Goal: Information Seeking & Learning: Find specific page/section

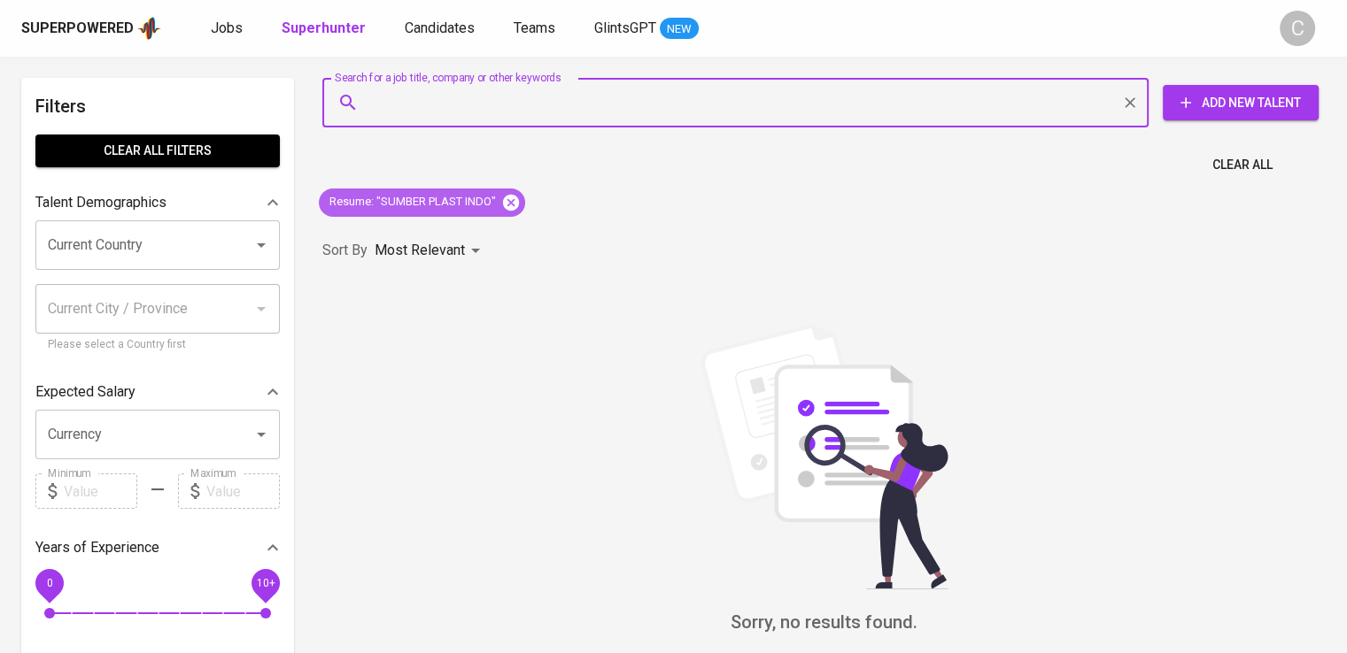
click at [506, 197] on icon at bounding box center [511, 202] width 16 height 16
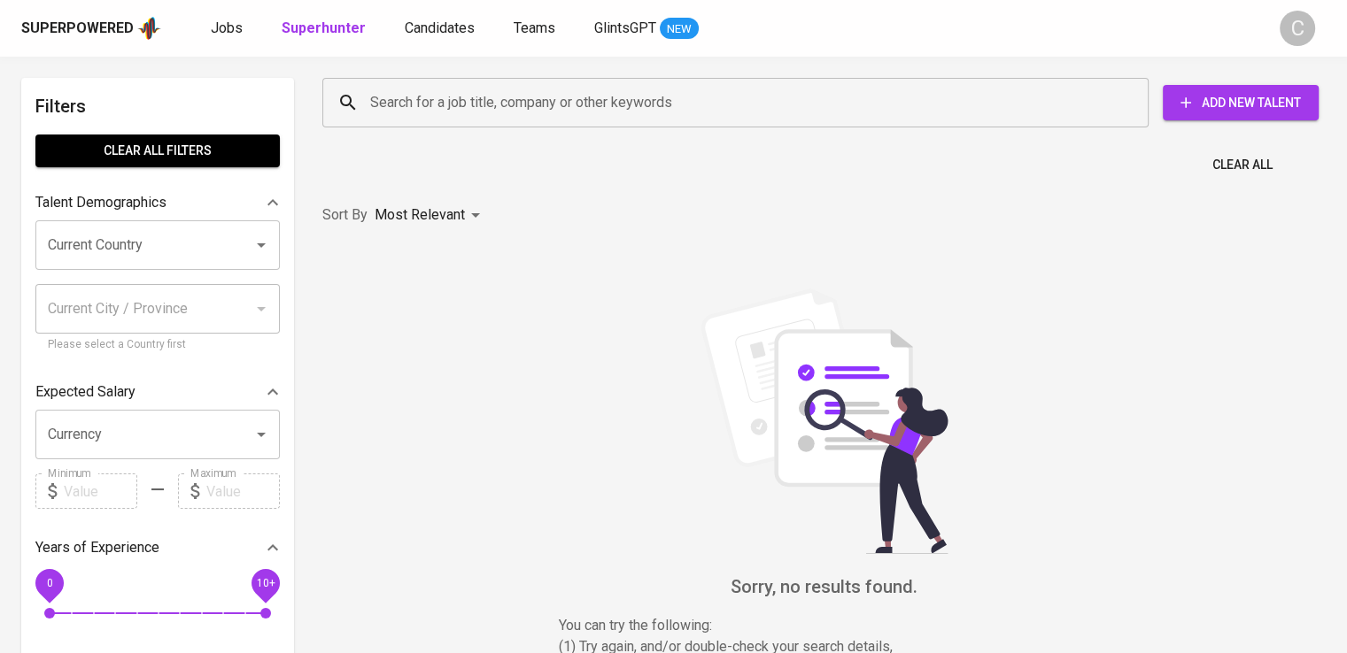
click at [513, 104] on input "Search for a job title, company or other keywords" at bounding box center [740, 103] width 748 height 34
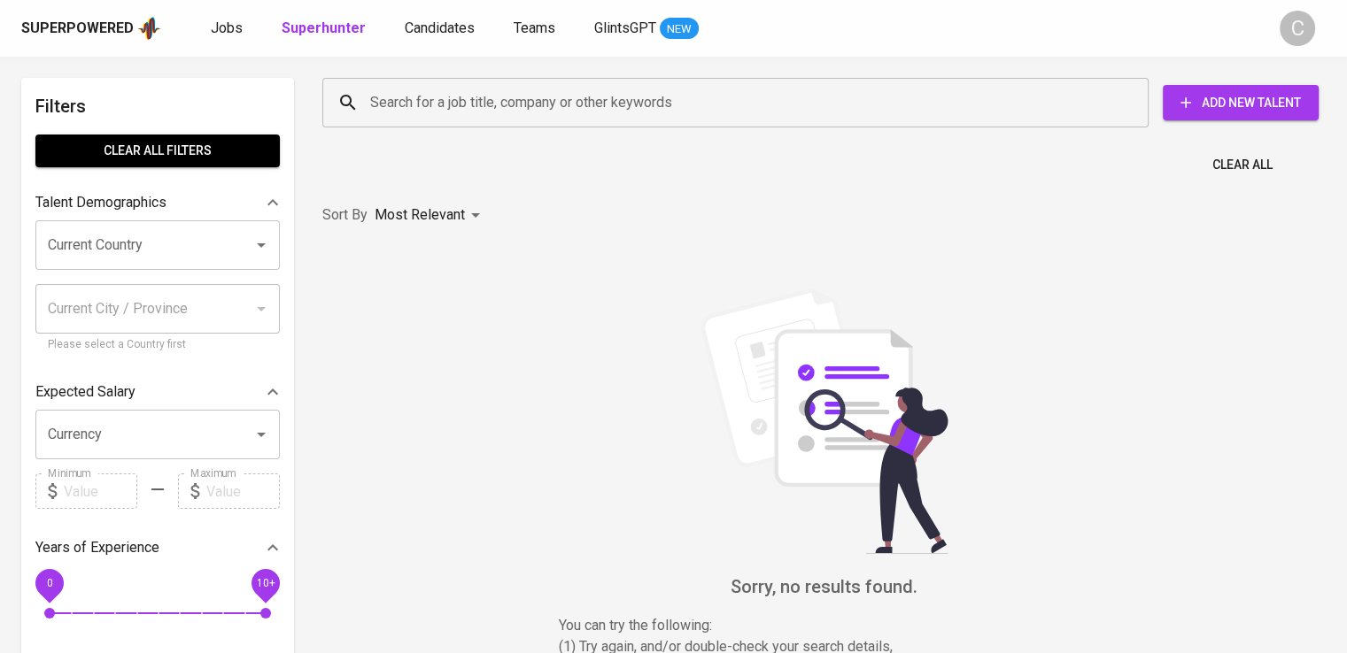
click at [513, 104] on input "Search for a job title, company or other keywords" at bounding box center [740, 103] width 748 height 34
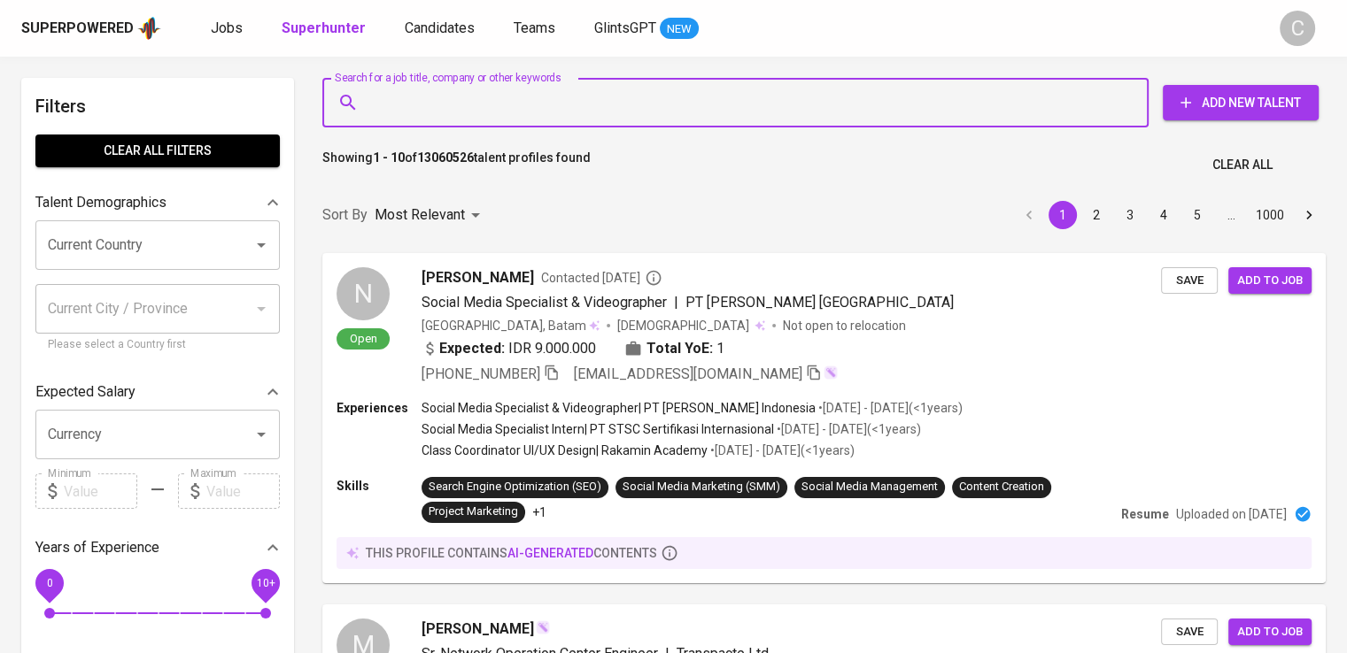
click at [513, 104] on input "Search for a job title, company or other keywords" at bounding box center [740, 103] width 748 height 34
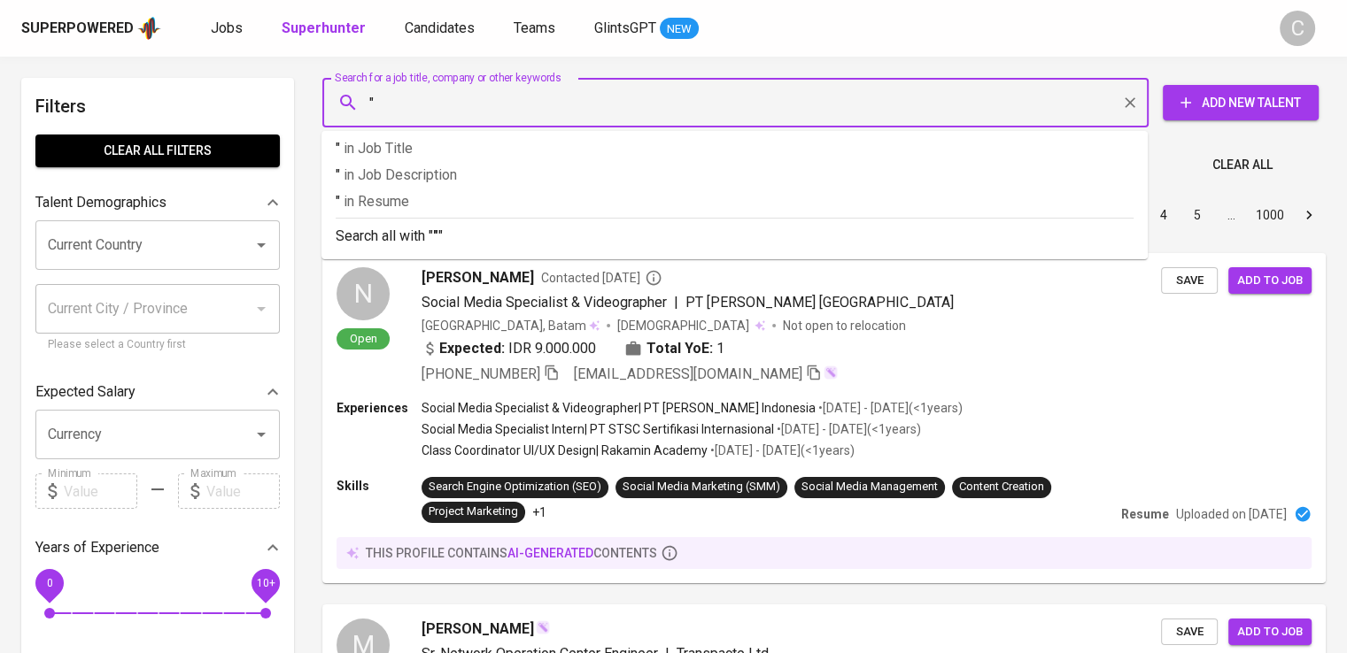
paste input "Iqbal Aulia Damara"
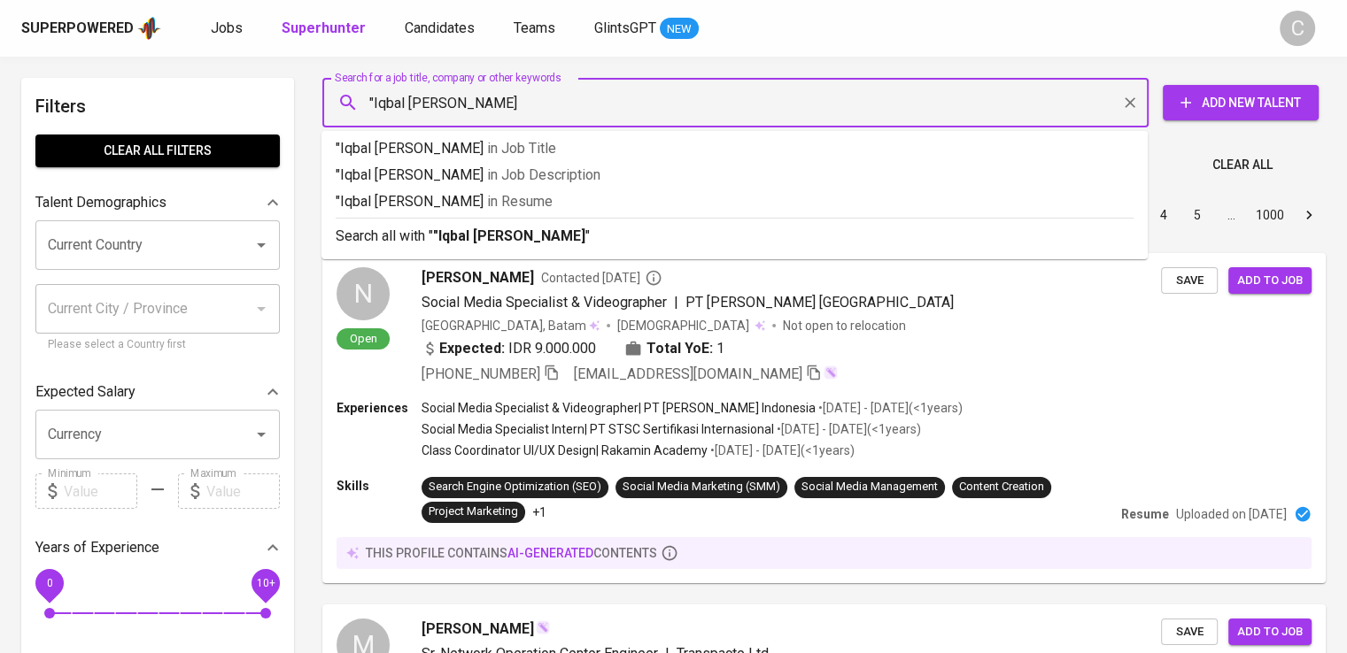
type input ""Iqbal Aulia Damara""
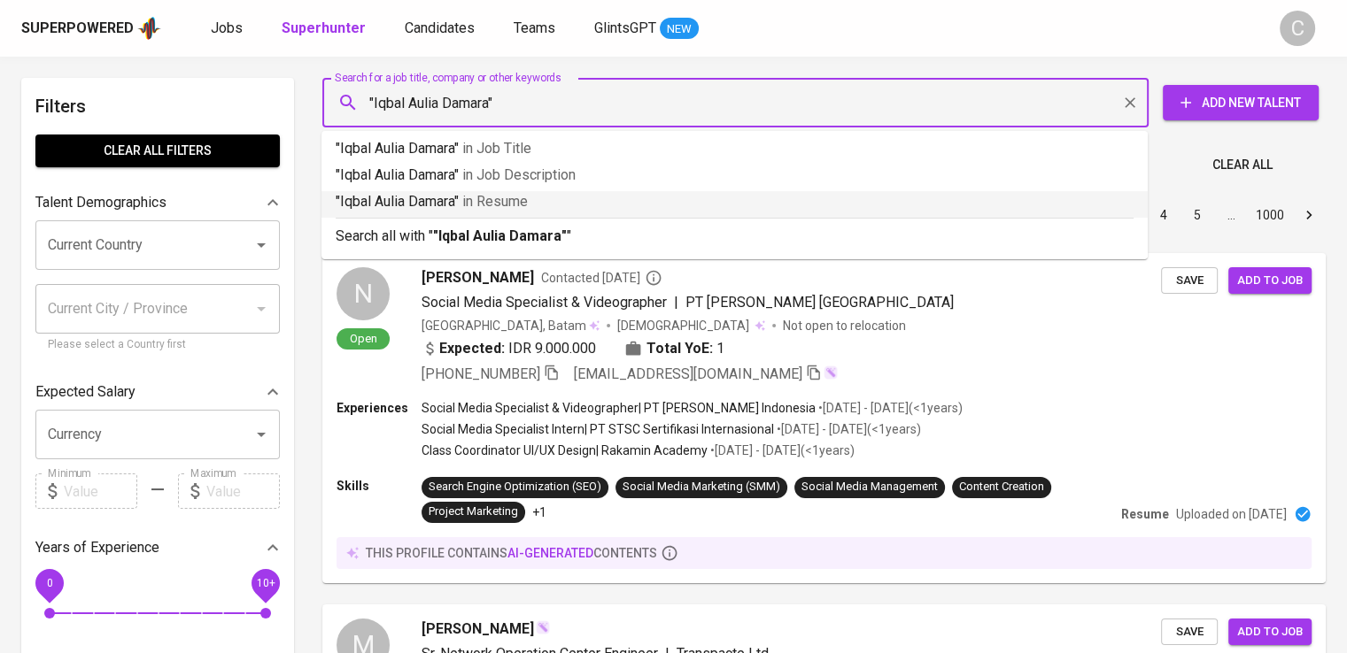
click at [536, 198] on p ""Iqbal Aulia Damara" in Resume" at bounding box center [735, 201] width 798 height 21
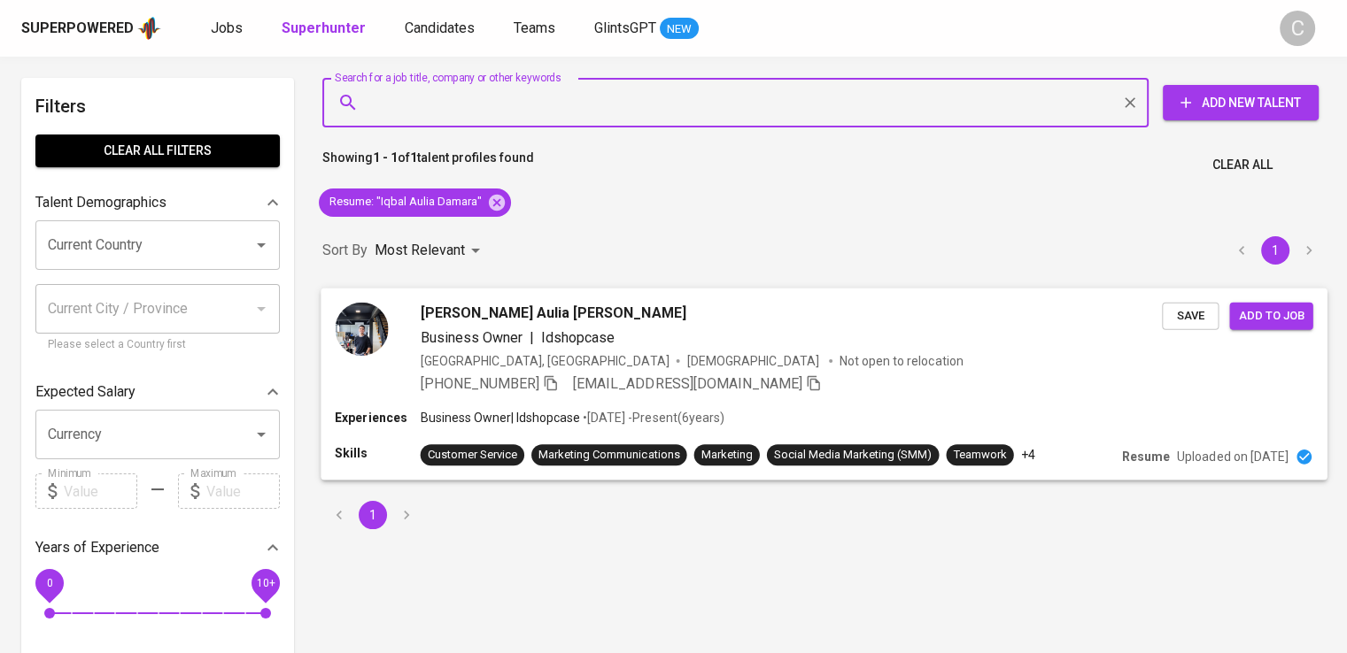
click at [652, 299] on div "[PERSON_NAME] Aulia [PERSON_NAME] Business Owner | Idshopcase [GEOGRAPHIC_DATA]…" at bounding box center [823, 348] width 1006 height 120
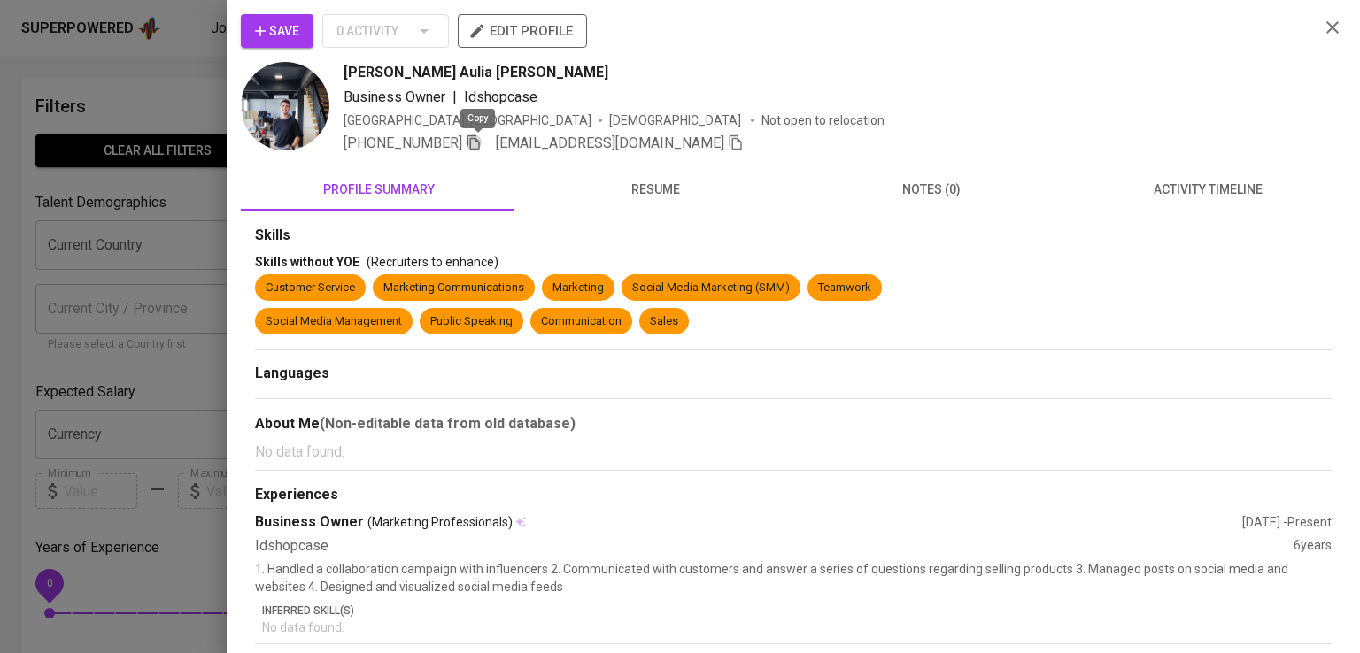
click at [477, 146] on icon "button" at bounding box center [474, 143] width 16 height 16
click at [1060, 42] on div "Save 0 Activity edit profile" at bounding box center [773, 38] width 1064 height 48
click at [1326, 31] on icon "button" at bounding box center [1332, 27] width 12 height 12
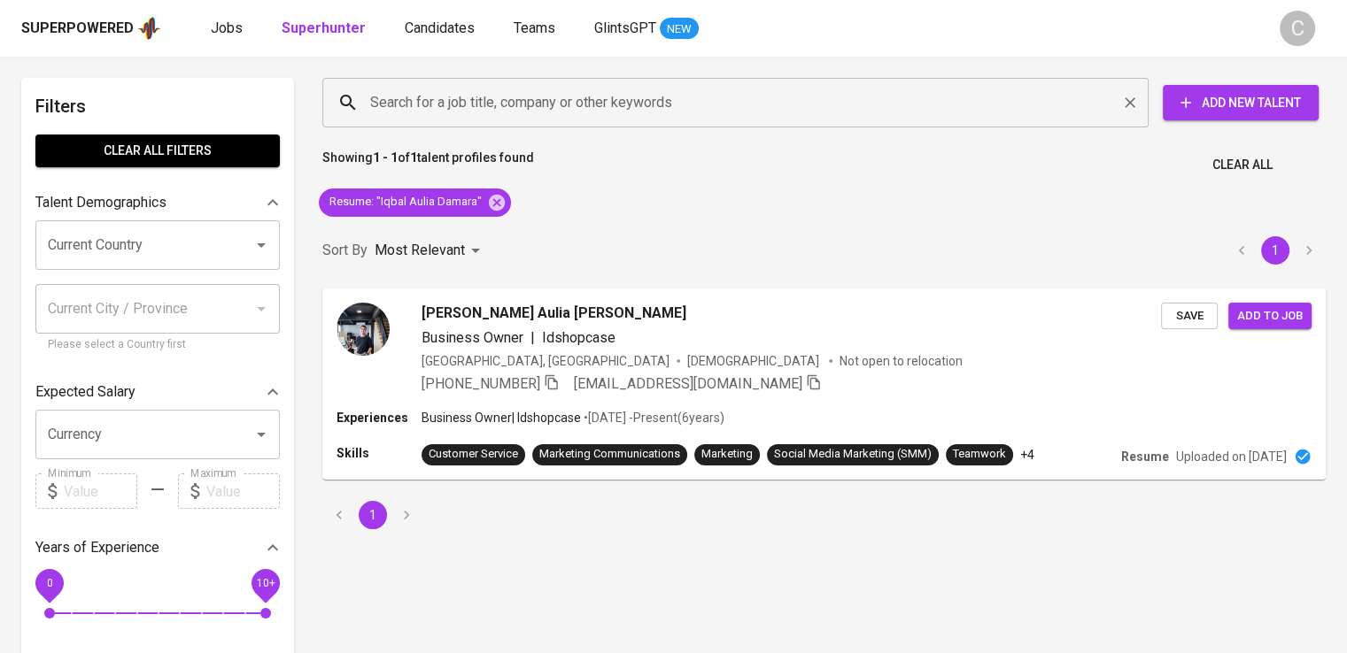
click at [1036, 107] on input "Search for a job title, company or other keywords" at bounding box center [740, 103] width 748 height 34
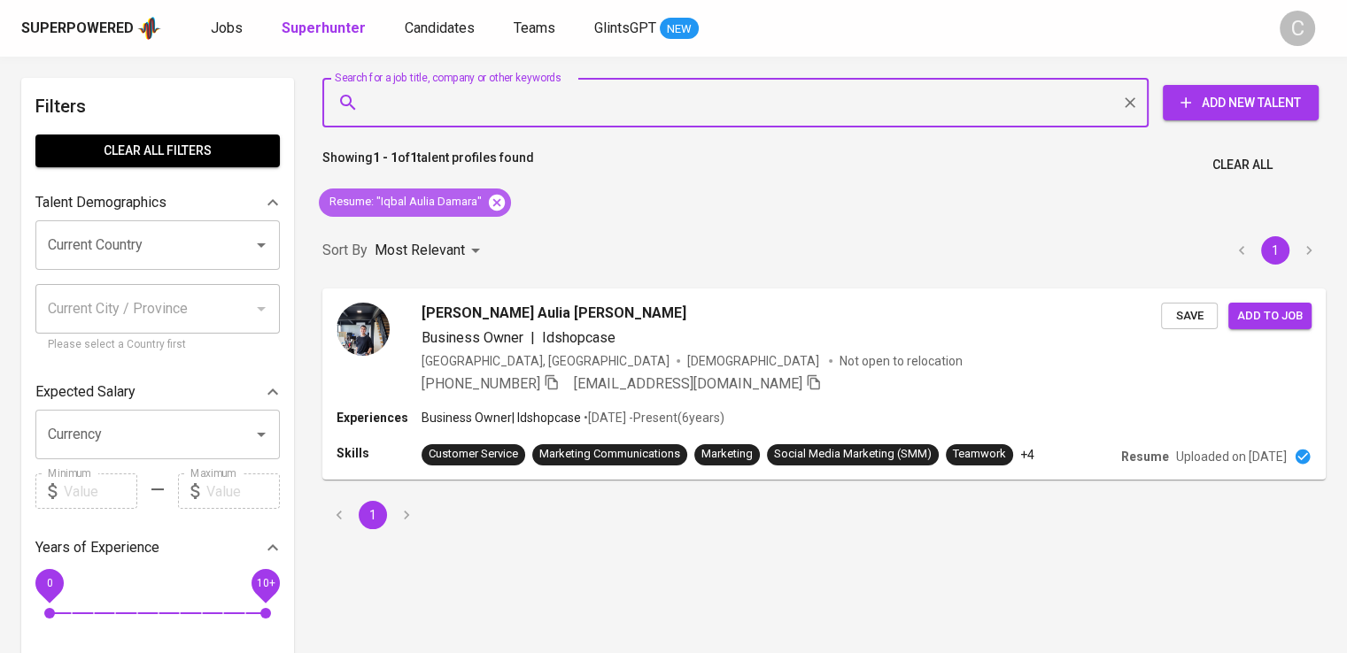
click at [498, 198] on icon at bounding box center [496, 202] width 19 height 19
click at [498, 224] on div "Sort By Most Relevant MOST_RELEVANT 1" at bounding box center [824, 251] width 1024 height 54
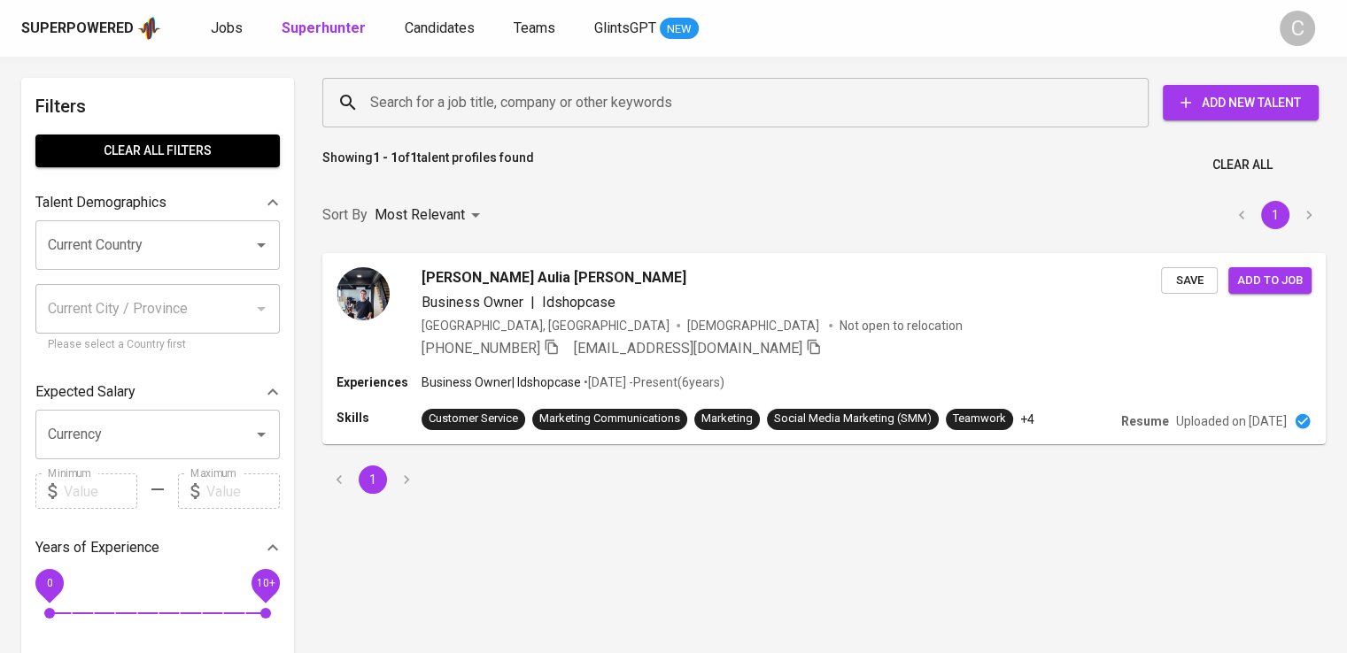
click at [565, 113] on input "Search for a job title, company or other keywords" at bounding box center [740, 103] width 748 height 34
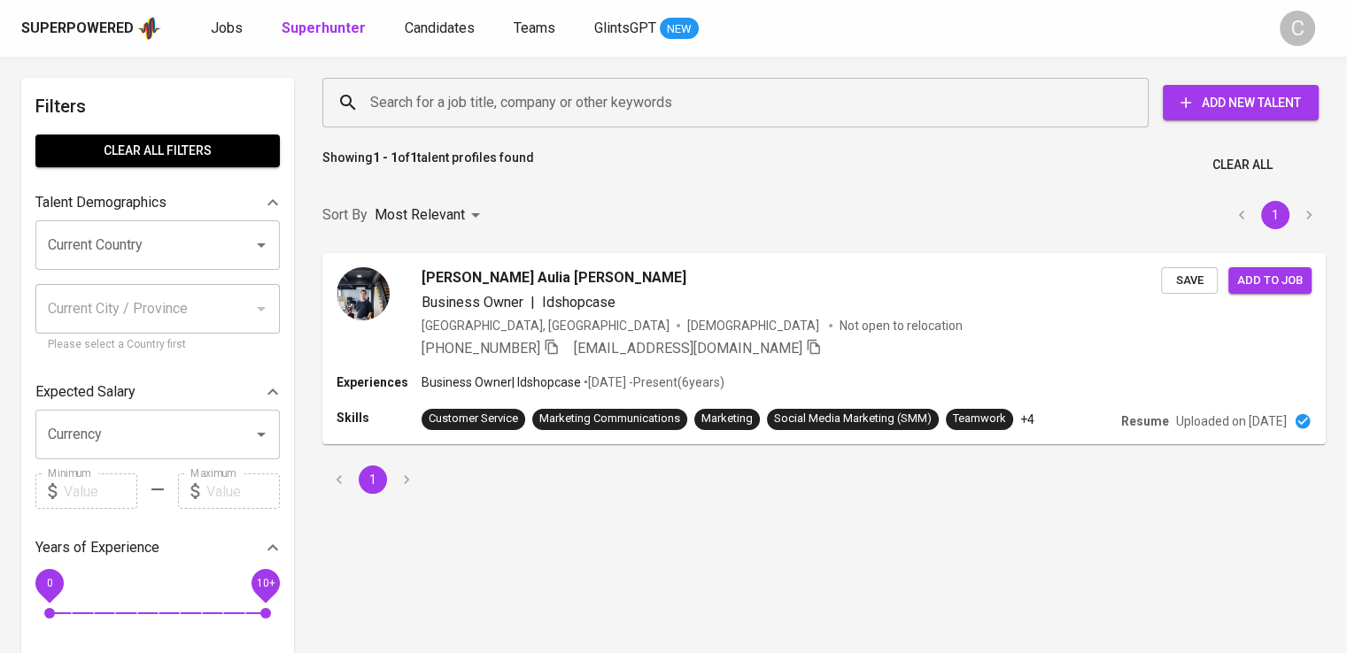
click at [565, 113] on input "Search for a job title, company or other keywords" at bounding box center [740, 103] width 748 height 34
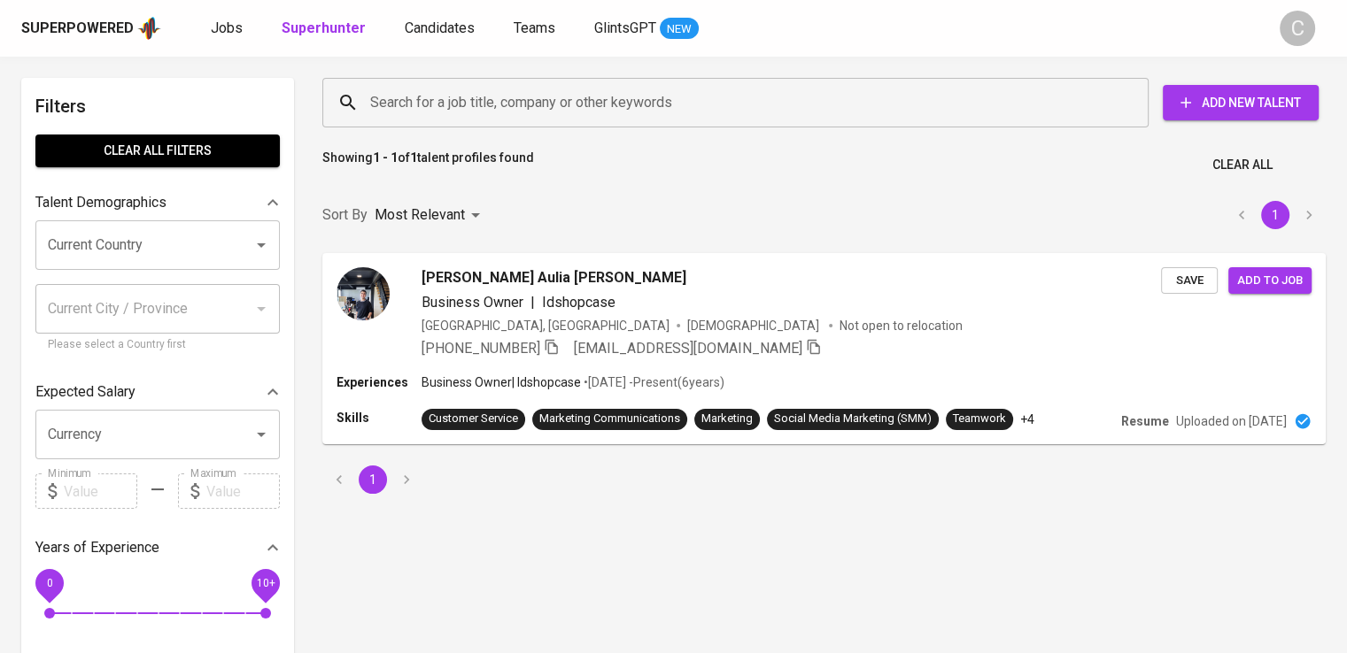
click at [565, 113] on input "Search for a job title, company or other keywords" at bounding box center [740, 103] width 748 height 34
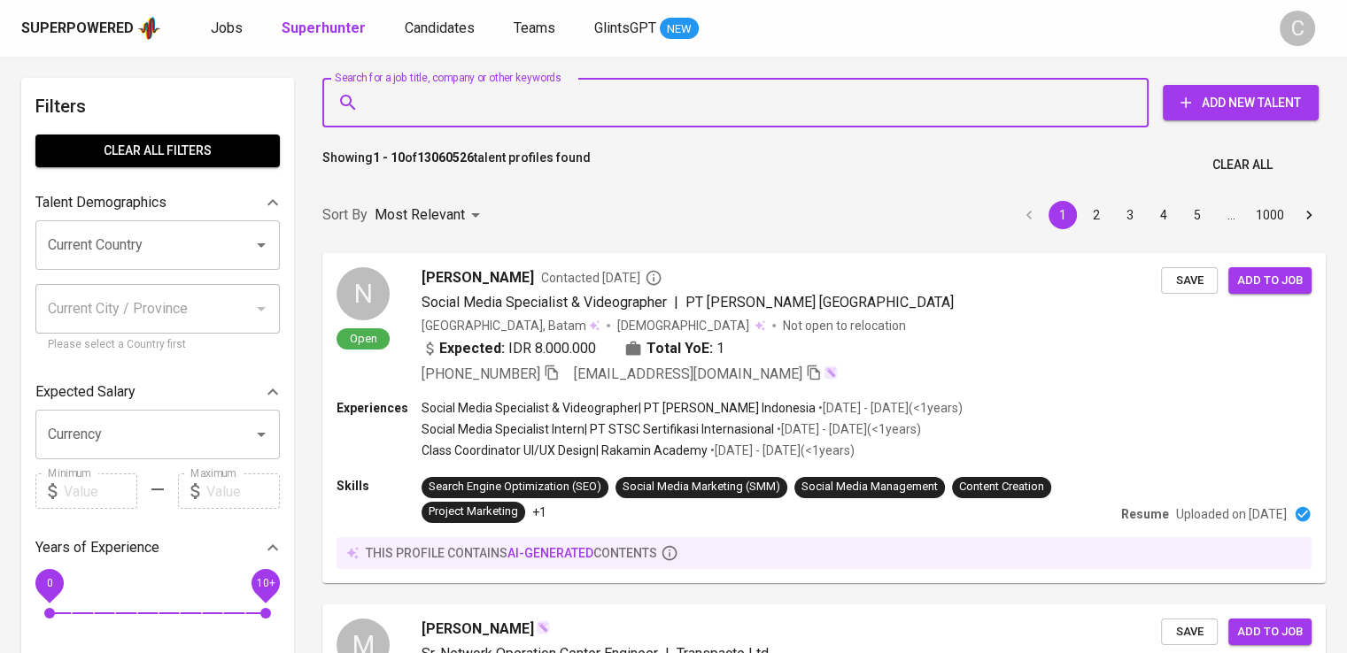
click at [565, 113] on input "Search for a job title, company or other keywords" at bounding box center [740, 103] width 748 height 34
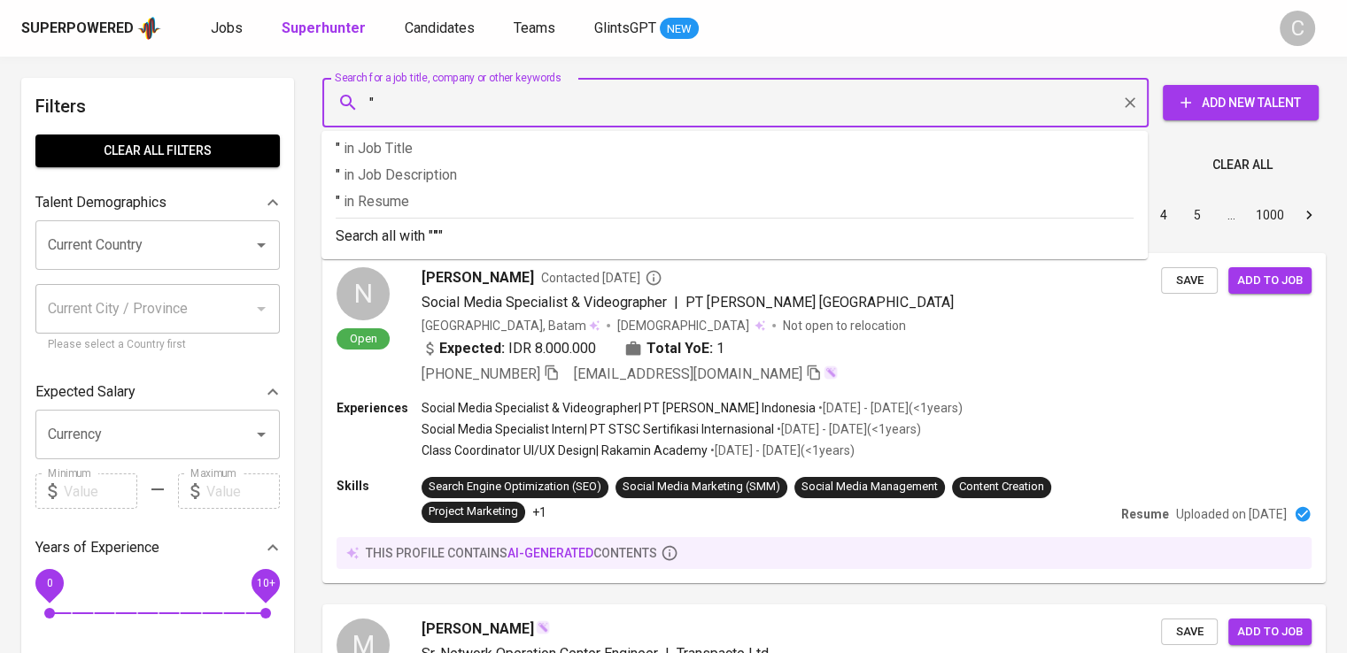
paste input "[PERSON_NAME] [PERSON_NAME] profile"
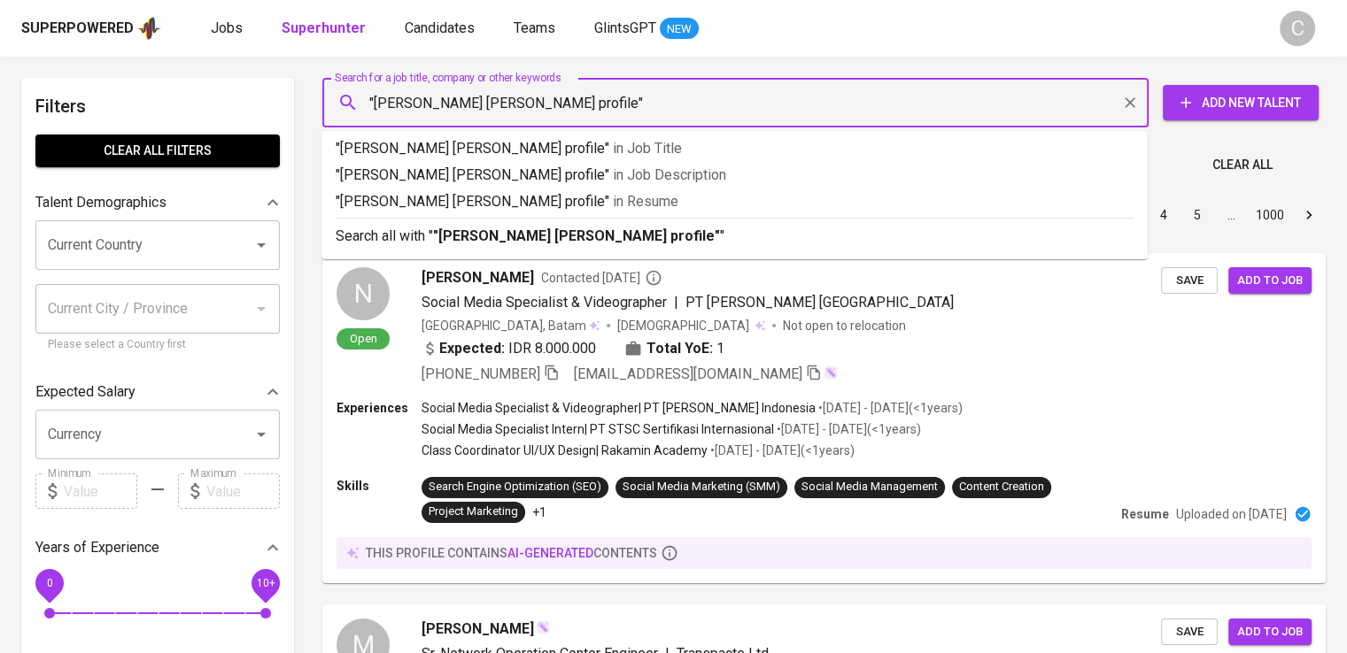
drag, startPoint x: 450, startPoint y: 103, endPoint x: 613, endPoint y: 118, distance: 163.6
click at [613, 118] on input ""[PERSON_NAME] [PERSON_NAME] profile"" at bounding box center [740, 103] width 748 height 34
type input ""[PERSON_NAME]""
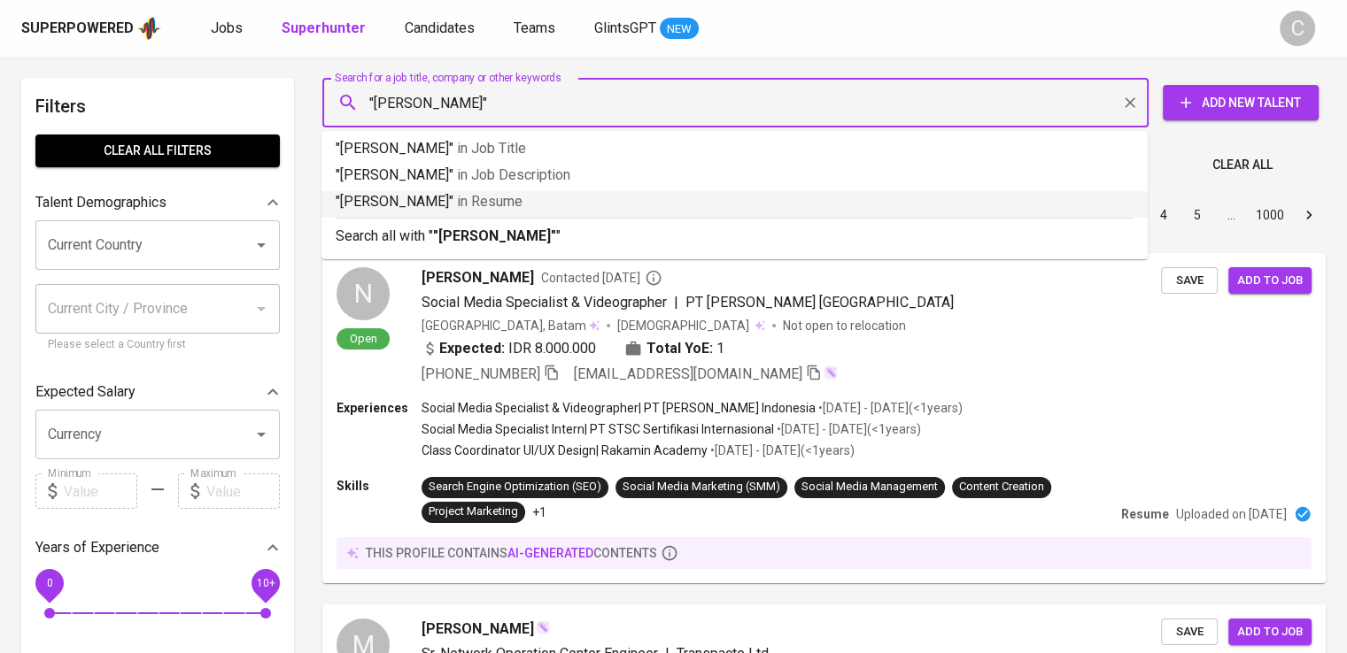
click at [546, 193] on p ""[PERSON_NAME]" in [GEOGRAPHIC_DATA]" at bounding box center [735, 201] width 798 height 21
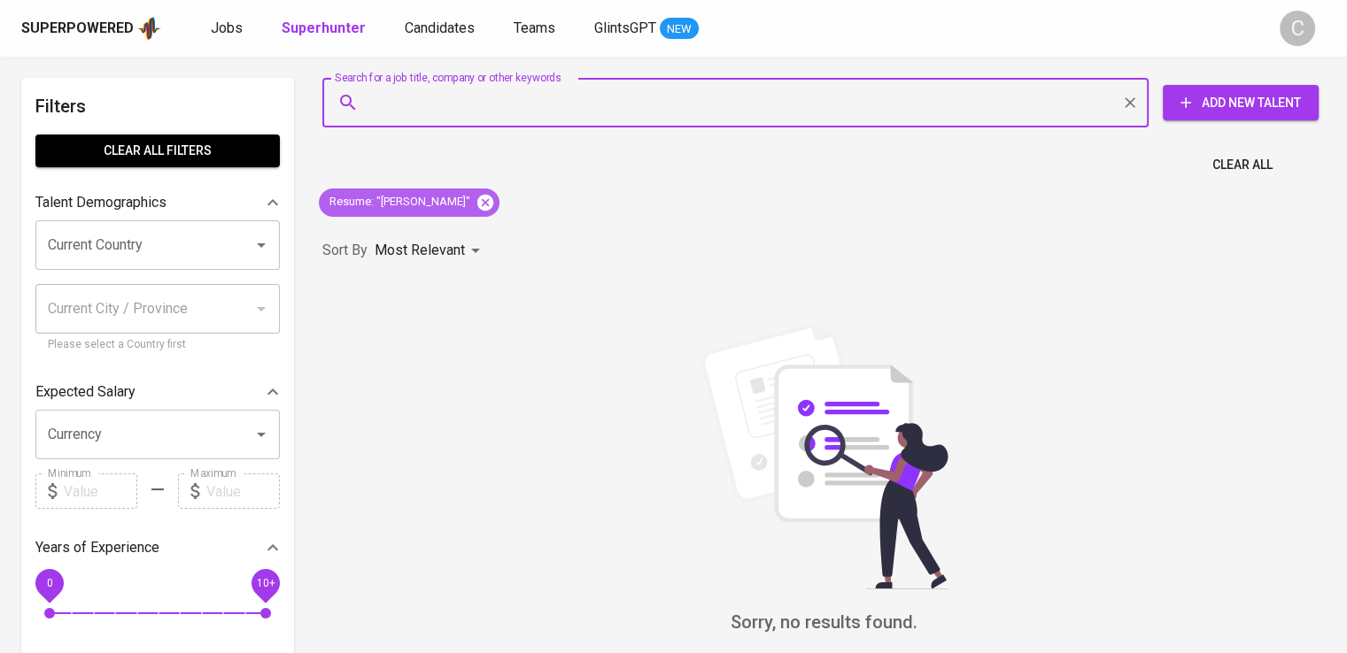
click at [477, 204] on icon at bounding box center [485, 202] width 16 height 16
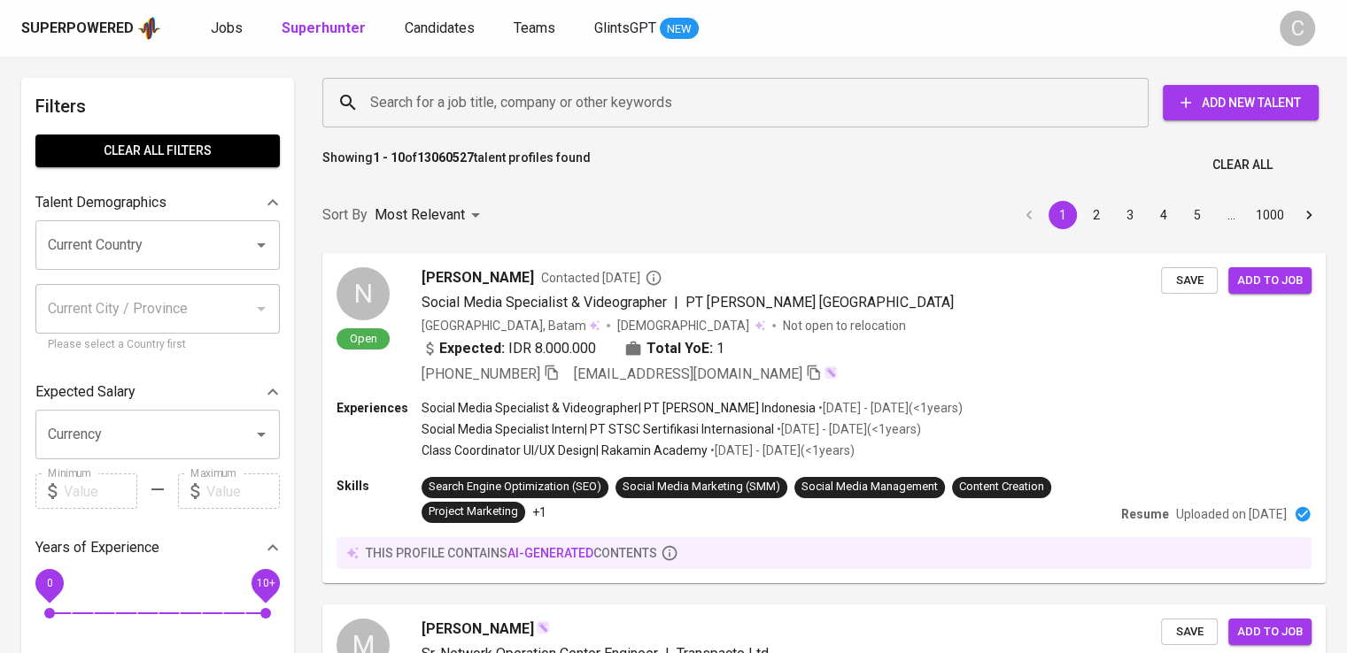
click at [521, 91] on input "Search for a job title, company or other keywords" at bounding box center [740, 103] width 748 height 34
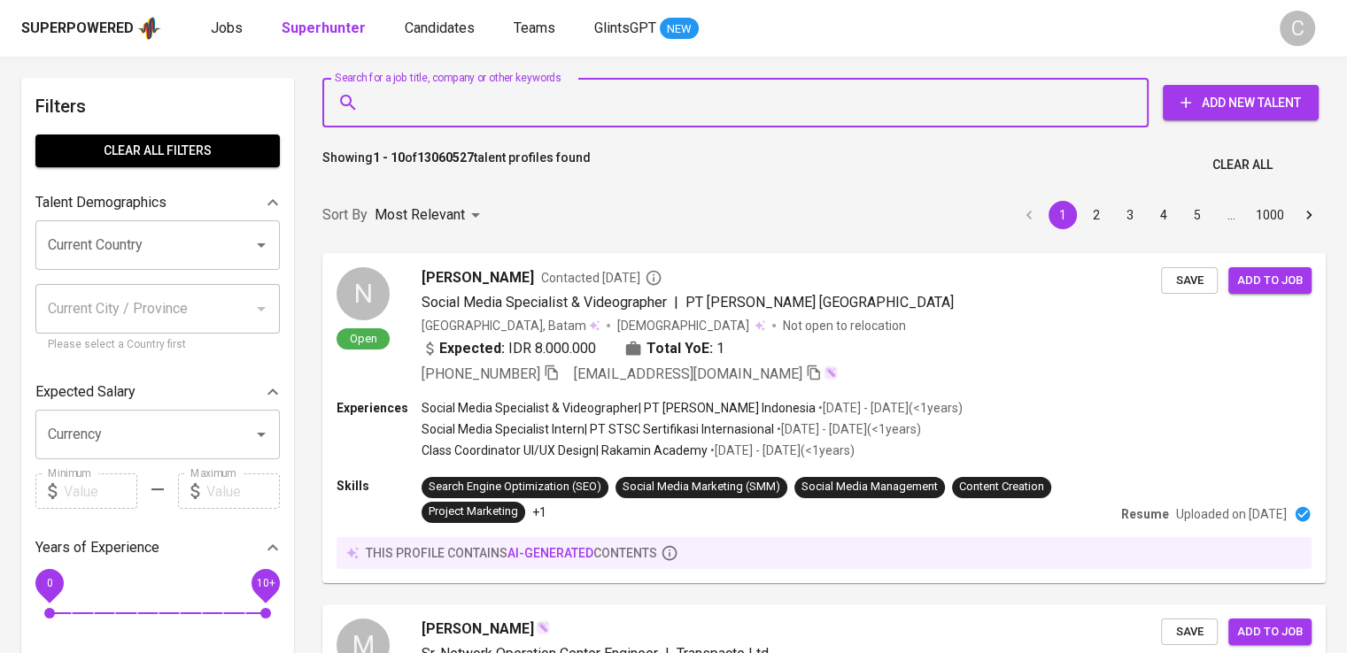
click at [521, 91] on input "Search for a job title, company or other keywords" at bounding box center [740, 103] width 748 height 34
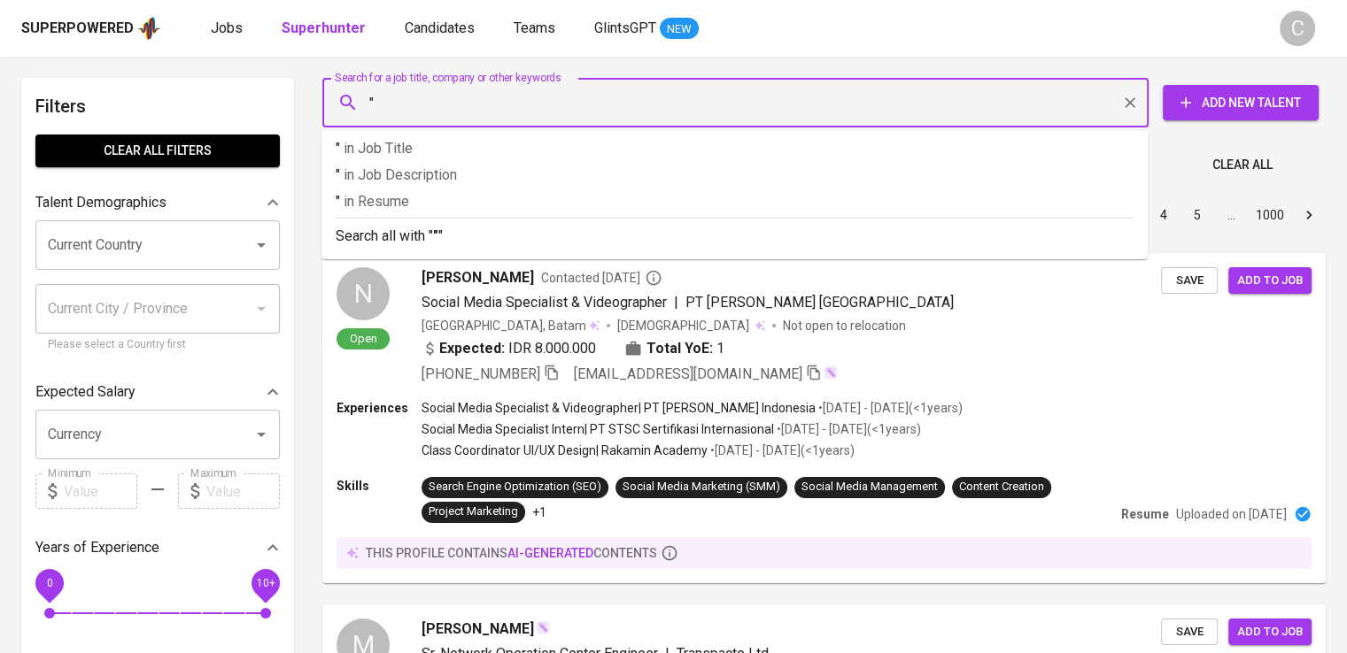
paste input "Windy Panoedjoe Soebagyo"
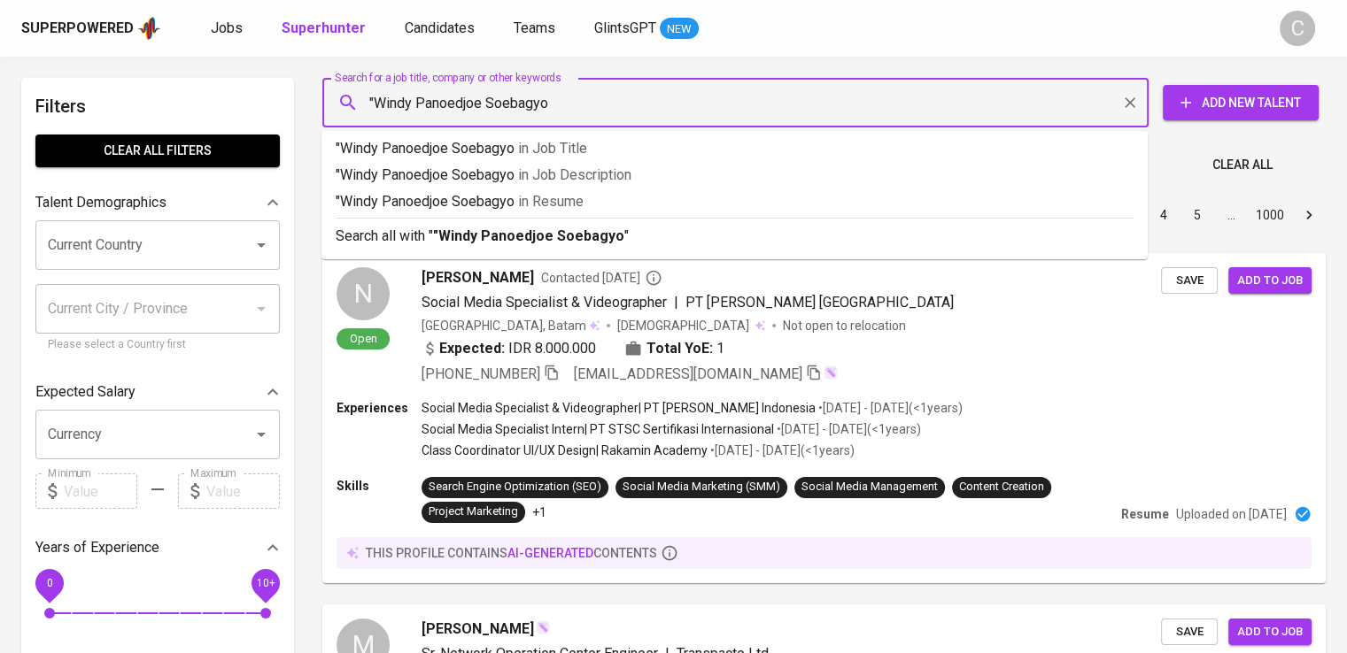
type input ""Windy Panoedjoe Soebagyo""
click at [557, 203] on span "in [GEOGRAPHIC_DATA]" at bounding box center [554, 201] width 66 height 17
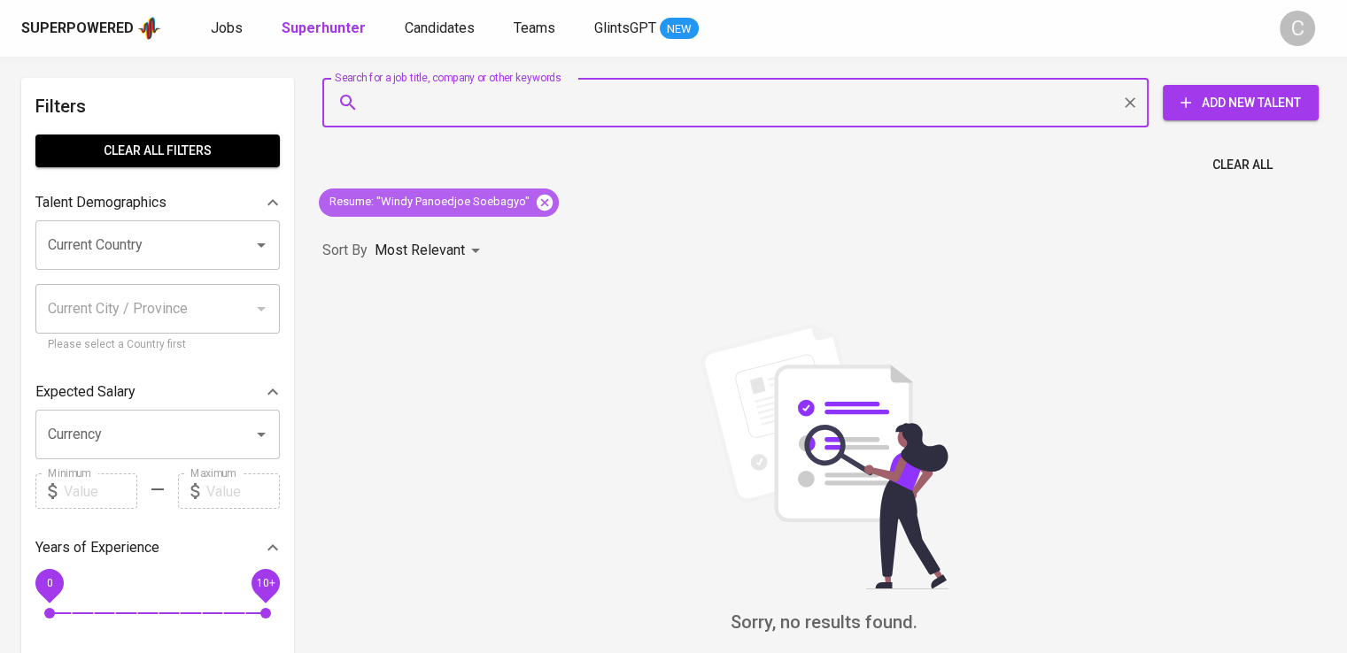
click at [538, 203] on icon at bounding box center [544, 202] width 19 height 19
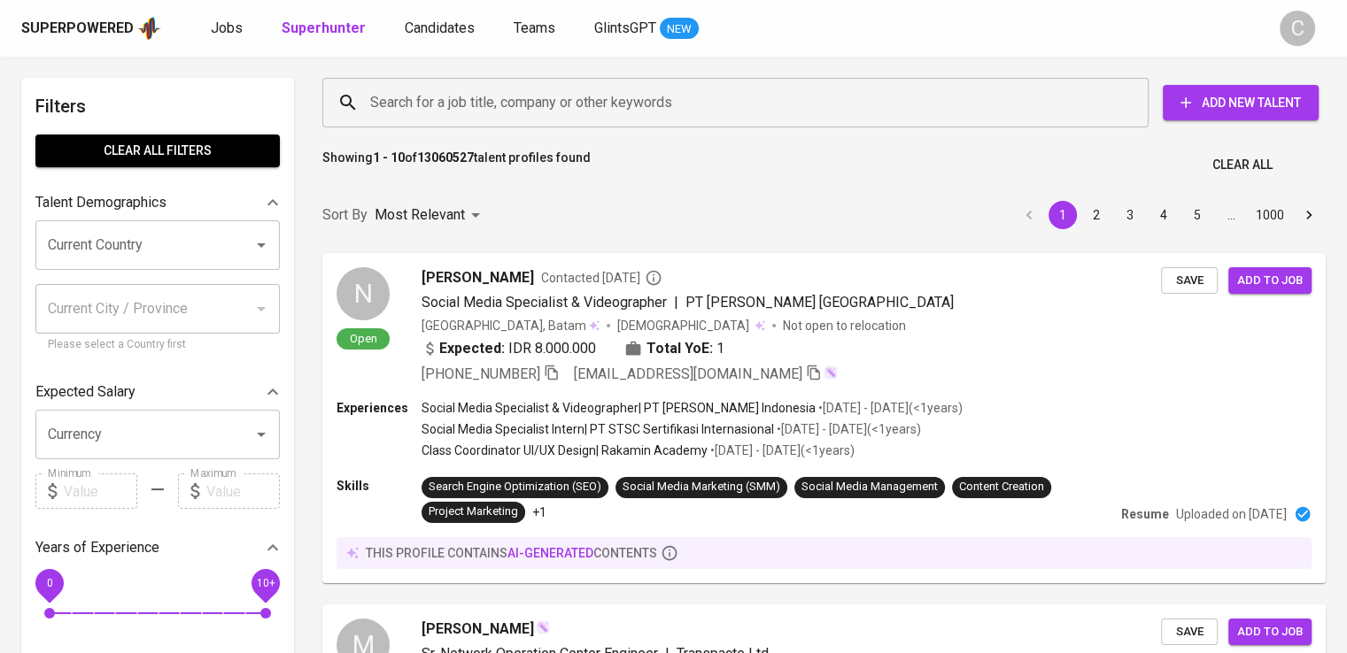
click at [460, 98] on input "Search for a job title, company or other keywords" at bounding box center [740, 103] width 748 height 34
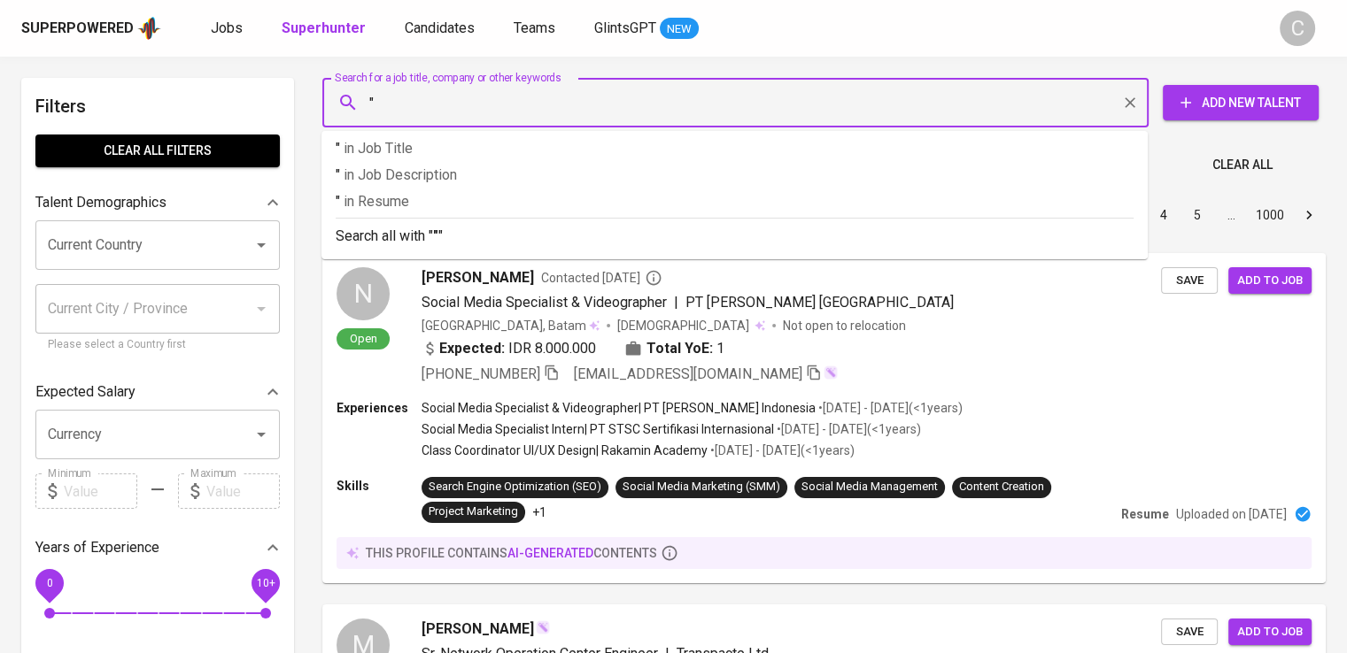
paste input "[PERSON_NAME]"
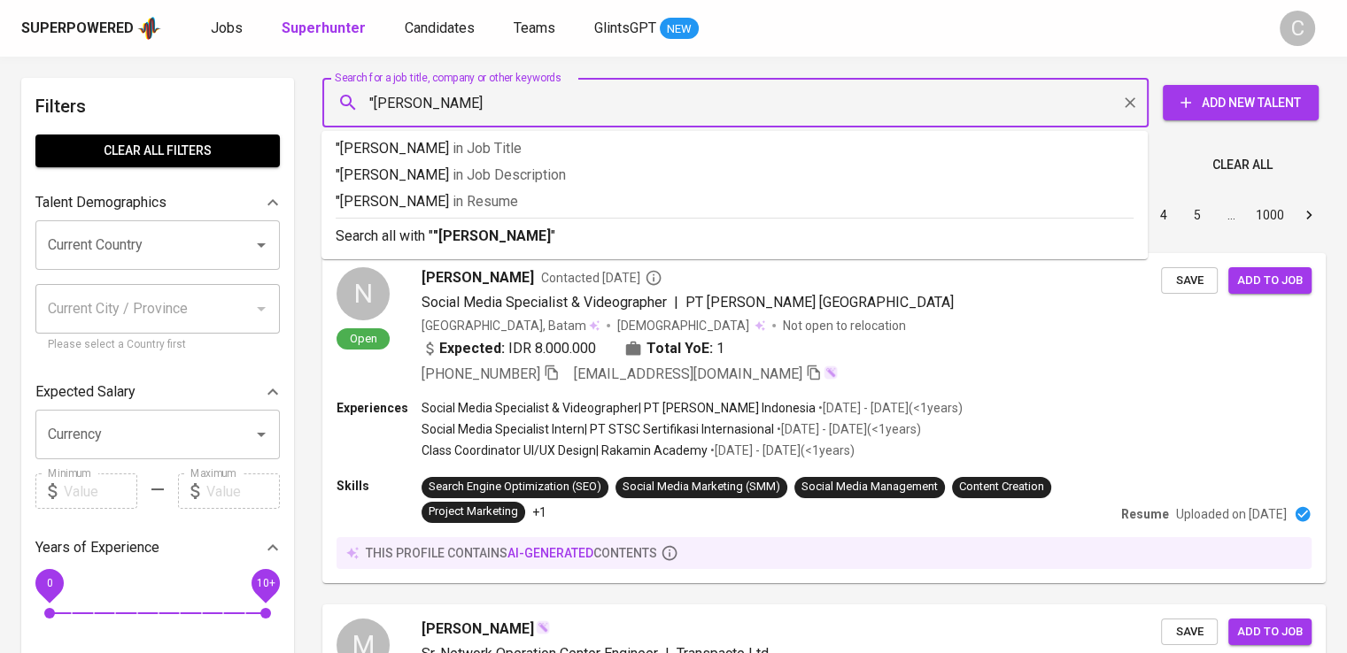
type input ""[PERSON_NAME]""
click at [522, 205] on span "in [GEOGRAPHIC_DATA]" at bounding box center [490, 201] width 66 height 17
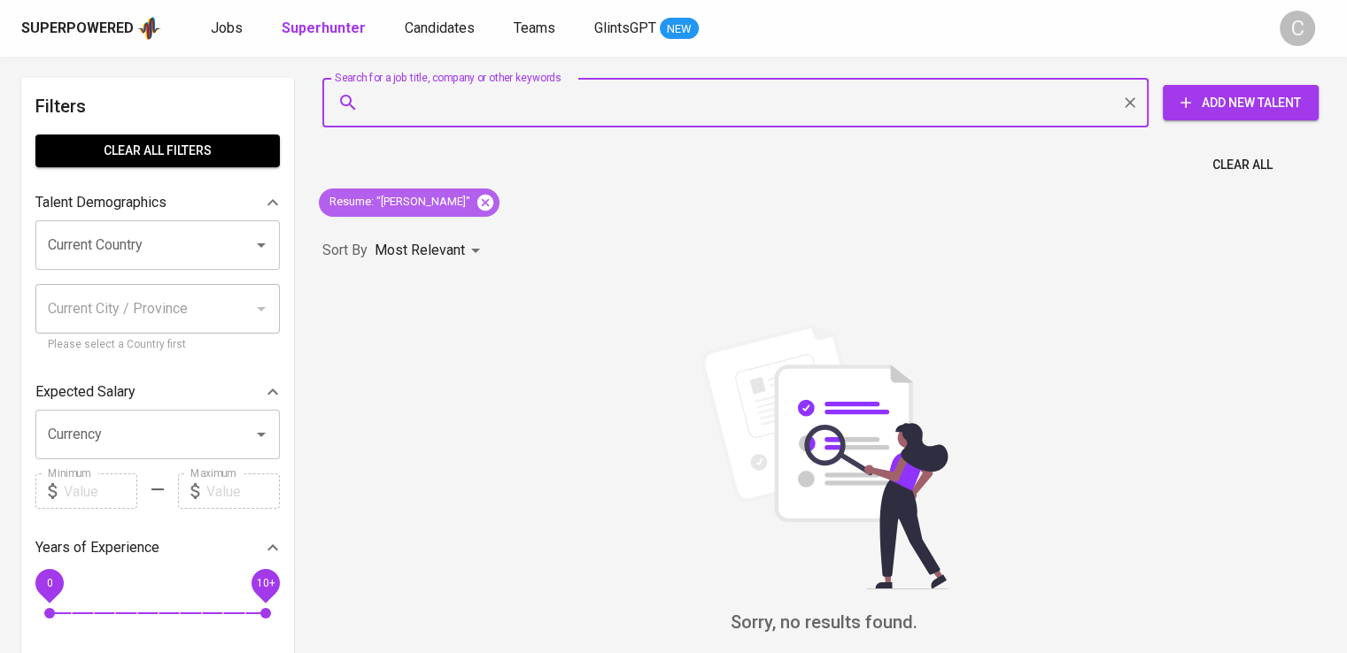
click at [495, 203] on icon at bounding box center [484, 202] width 19 height 19
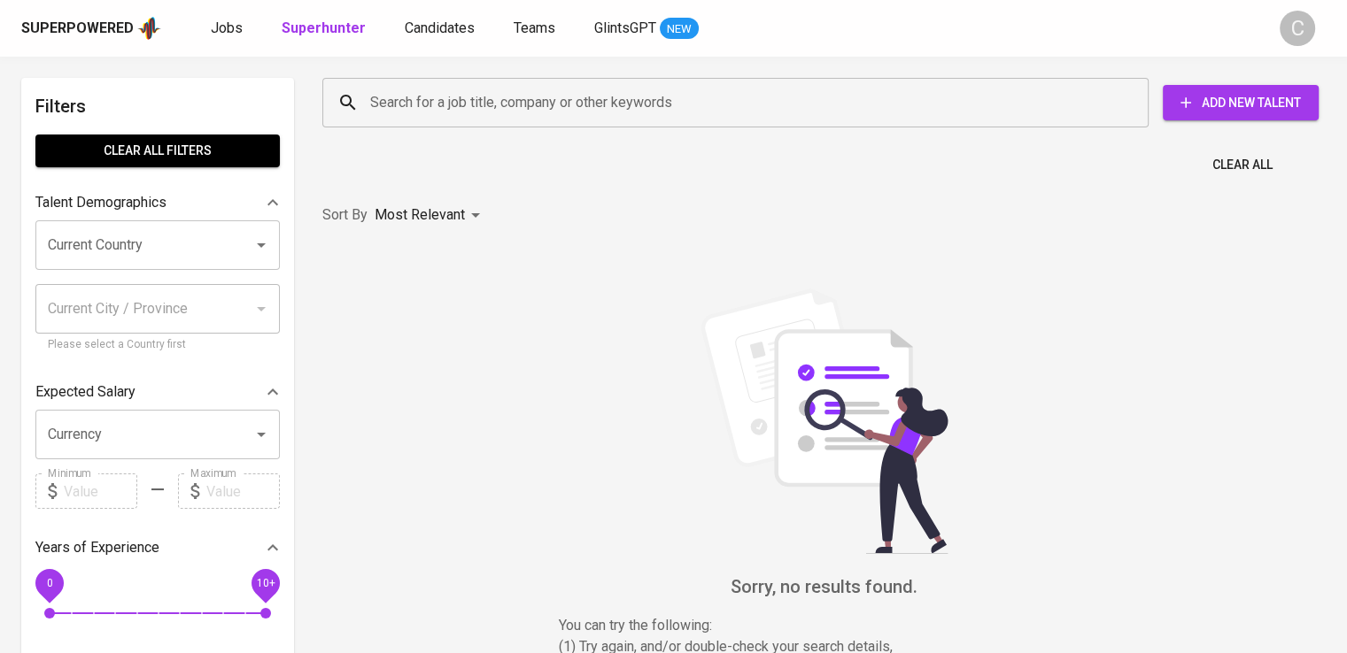
click at [556, 89] on input "Search for a job title, company or other keywords" at bounding box center [740, 103] width 748 height 34
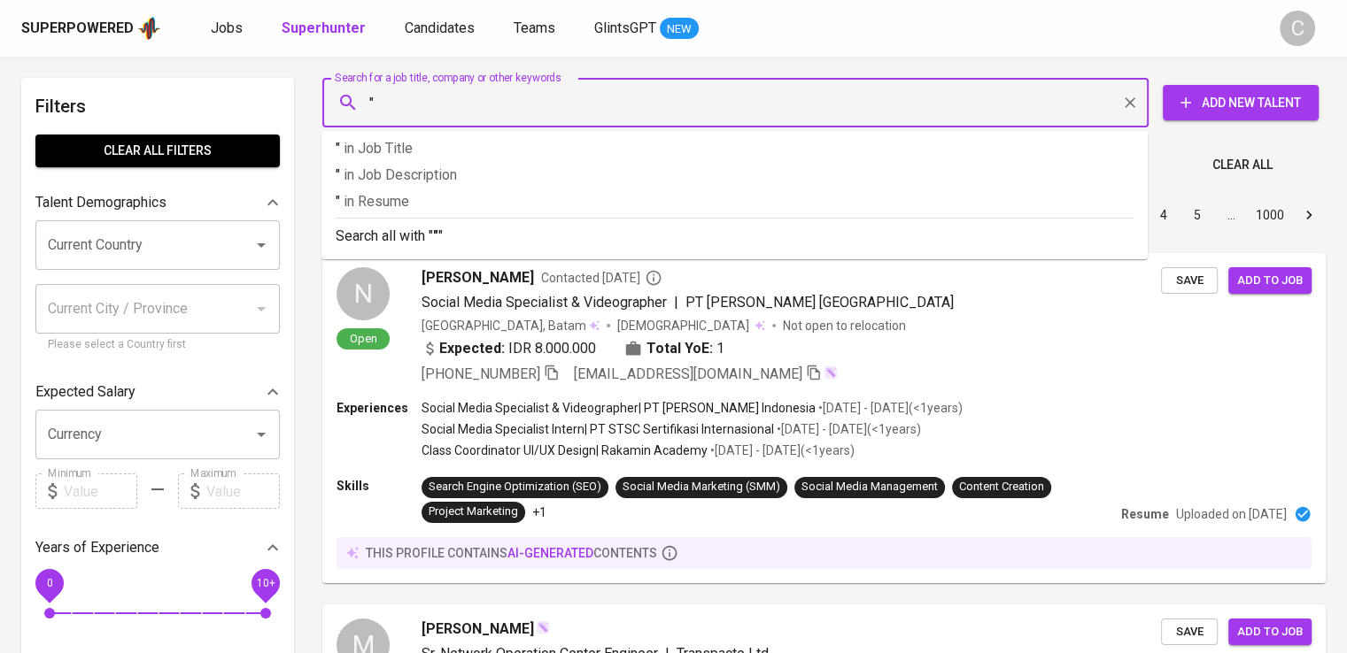
paste input "Diego Leong"
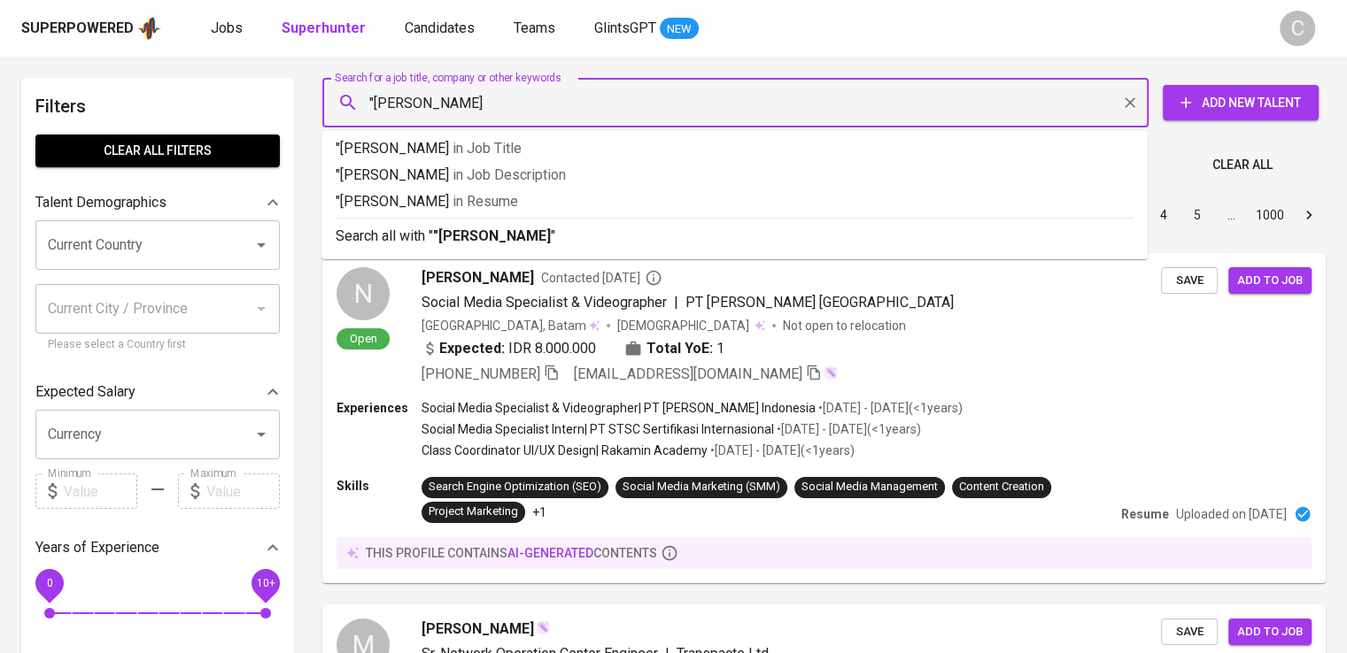
type input ""Diego Leong""
click at [574, 203] on p ""Diego Leong" in Resume" at bounding box center [735, 201] width 798 height 21
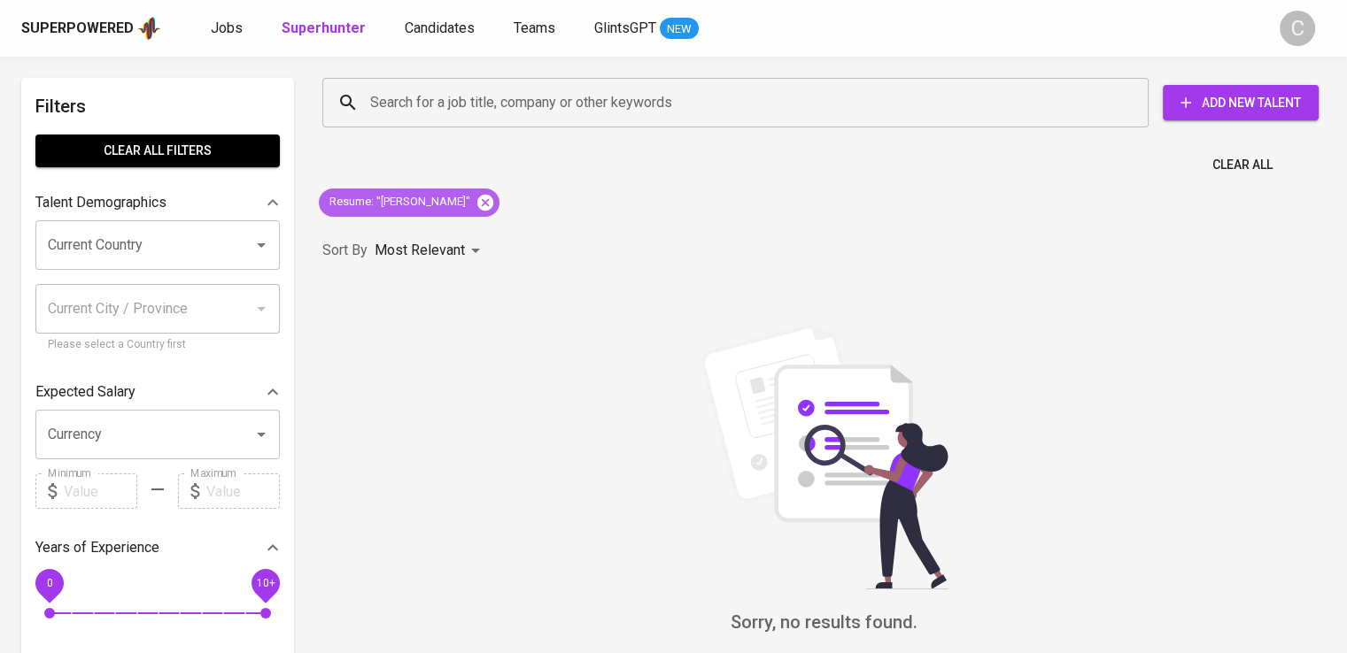
click at [475, 195] on icon at bounding box center [484, 202] width 19 height 19
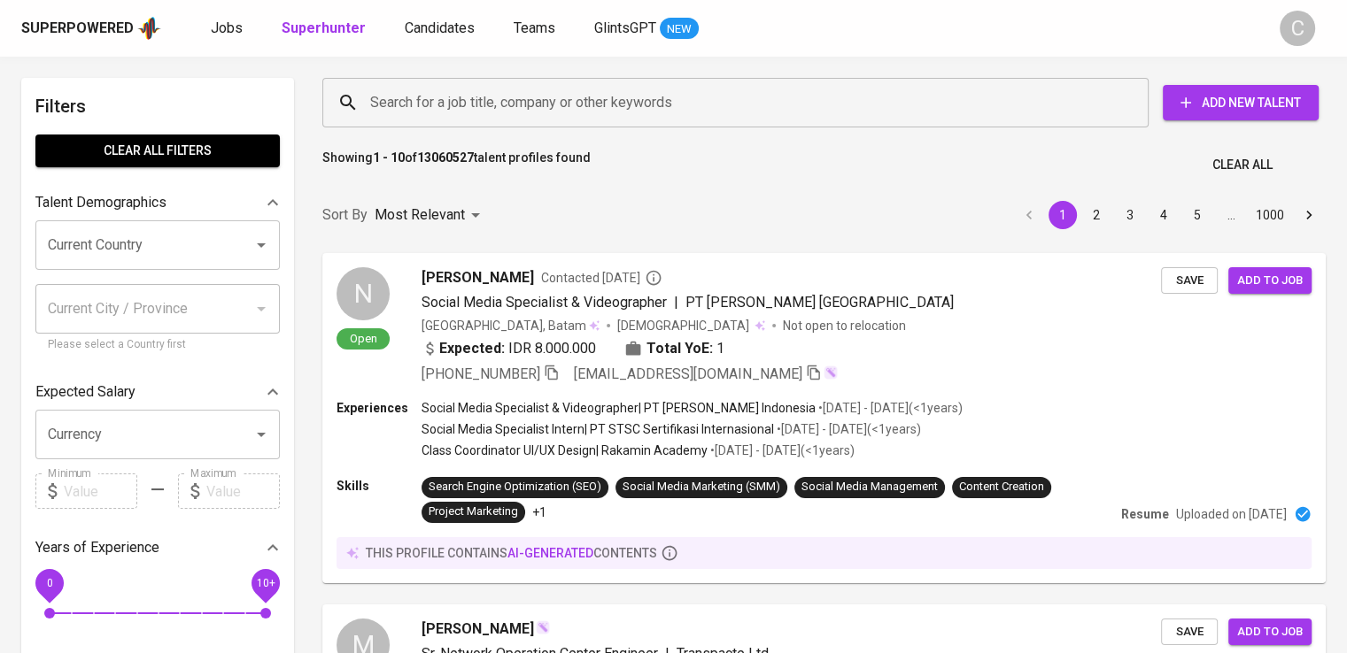
click at [511, 97] on input "Search for a job title, company or other keywords" at bounding box center [740, 103] width 748 height 34
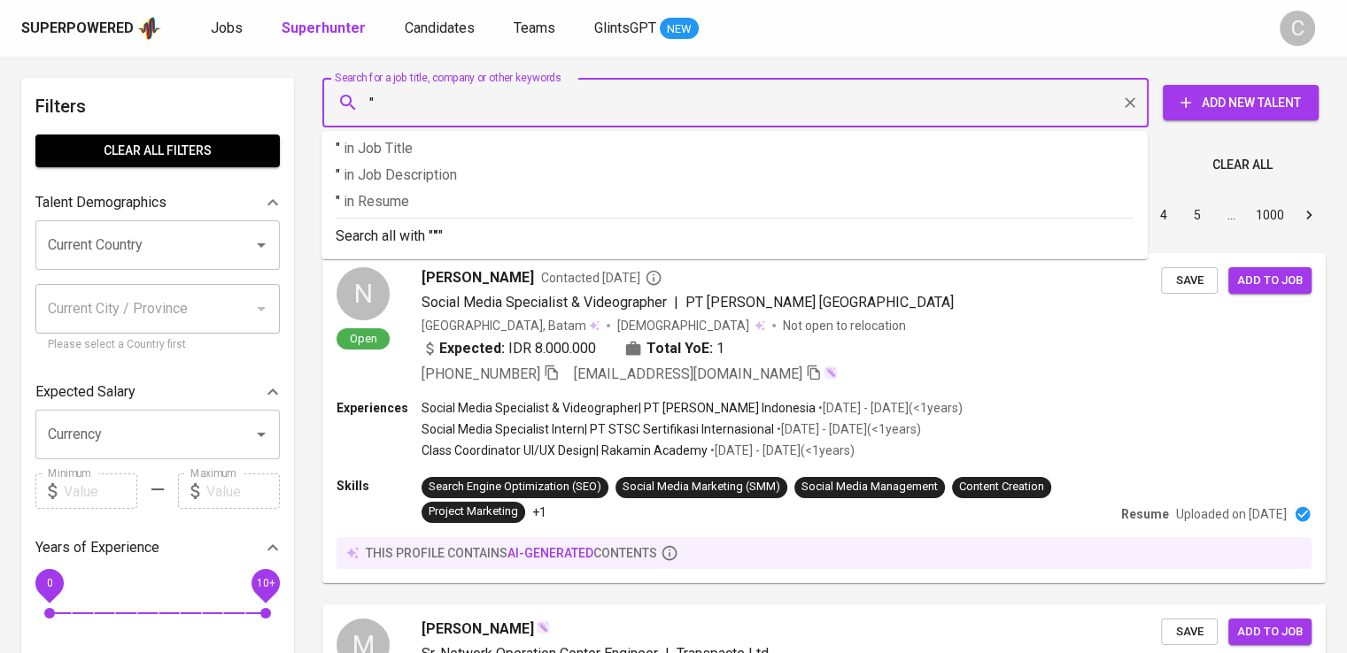
paste input "Angela Agustina Darmo UtomoView Angela Agustina Darmo Utomo’s profile"
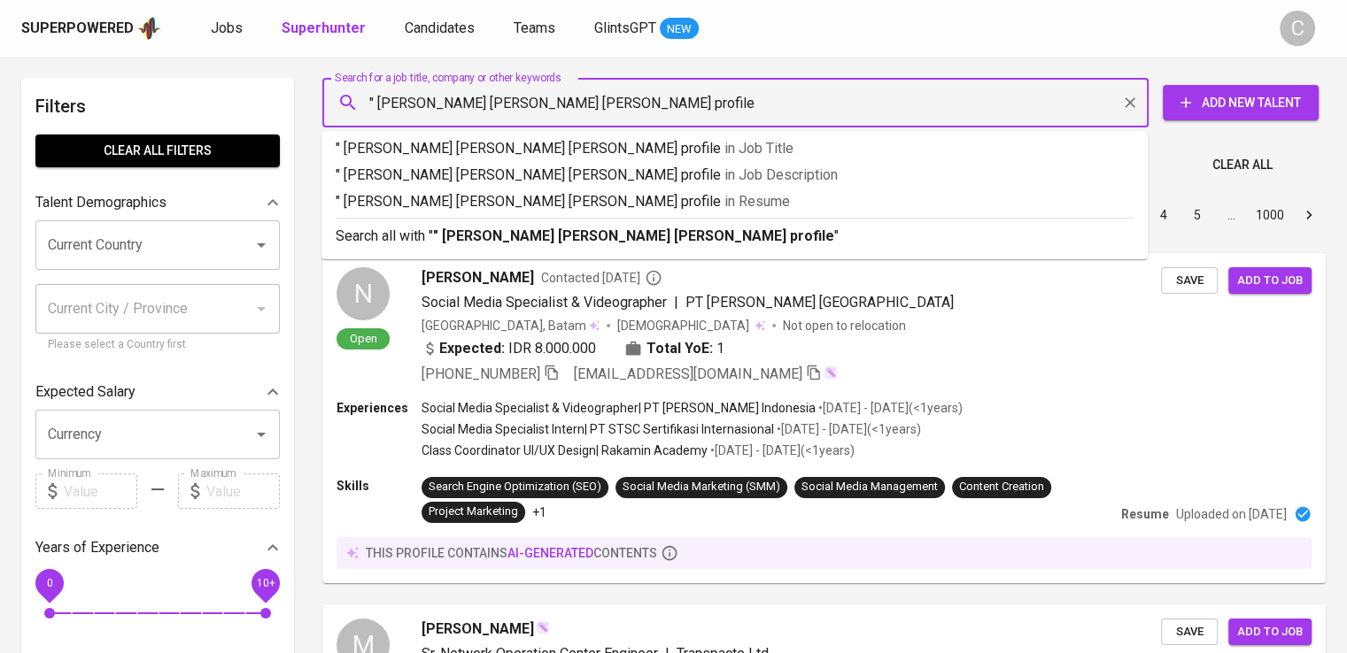
drag, startPoint x: 573, startPoint y: 104, endPoint x: 877, endPoint y: 94, distance: 304.7
click at [877, 94] on input "" Angela Agustina Darmo UtomoView Angela Agustina Darmo Utomo’s profile" at bounding box center [740, 103] width 748 height 34
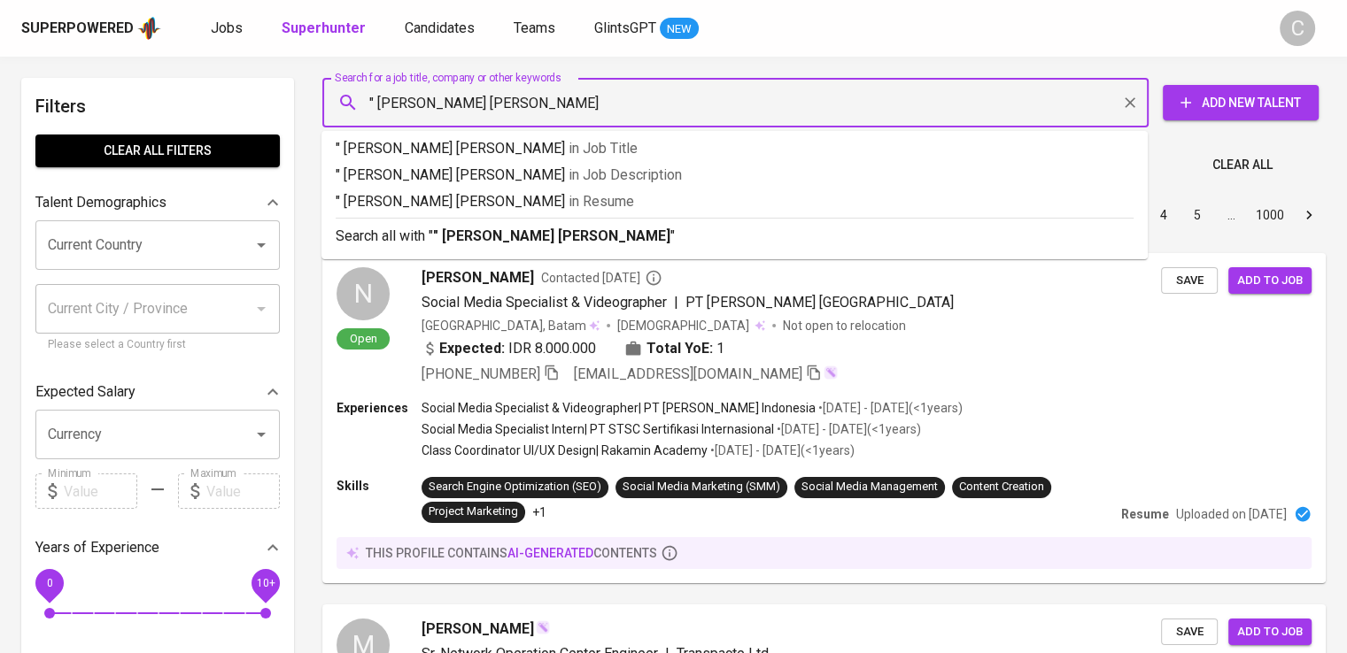
type input "" Angela Agustina Darmo Utomo""
click at [857, 205] on p "" Angela Agustina Darmo Utomo" in Resume" at bounding box center [735, 201] width 798 height 21
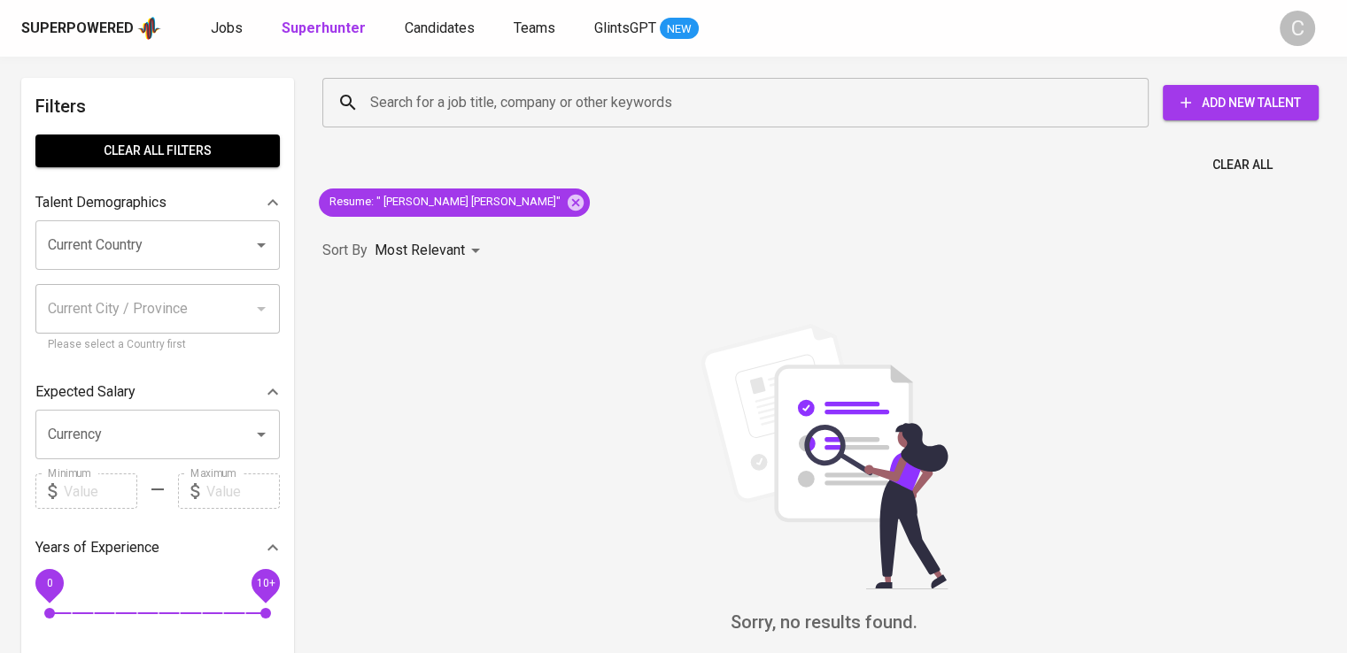
click at [567, 75] on div "Search for a job title, company or other keywords Search for a job title, compa…" at bounding box center [820, 102] width 1003 height 57
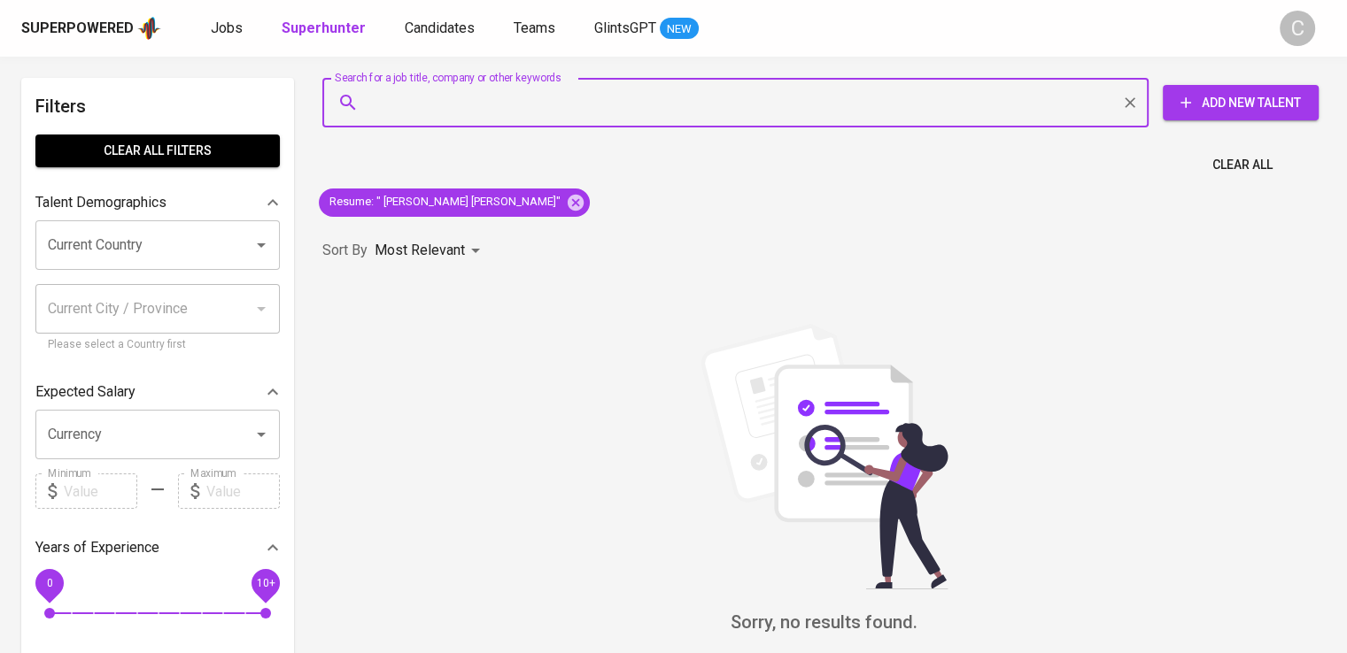
click at [581, 98] on input "Search for a job title, company or other keywords" at bounding box center [740, 103] width 748 height 34
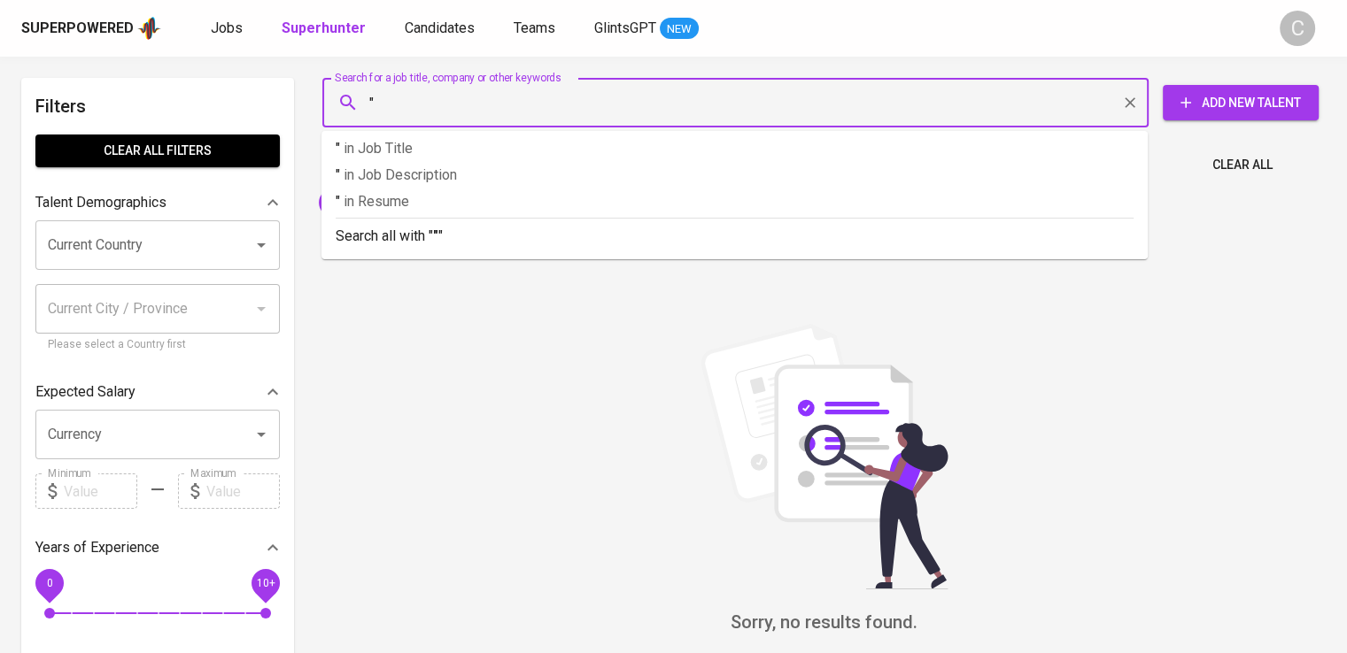
paste input "Jasmine DarmawanView Jasmine Darmawan’s profile"
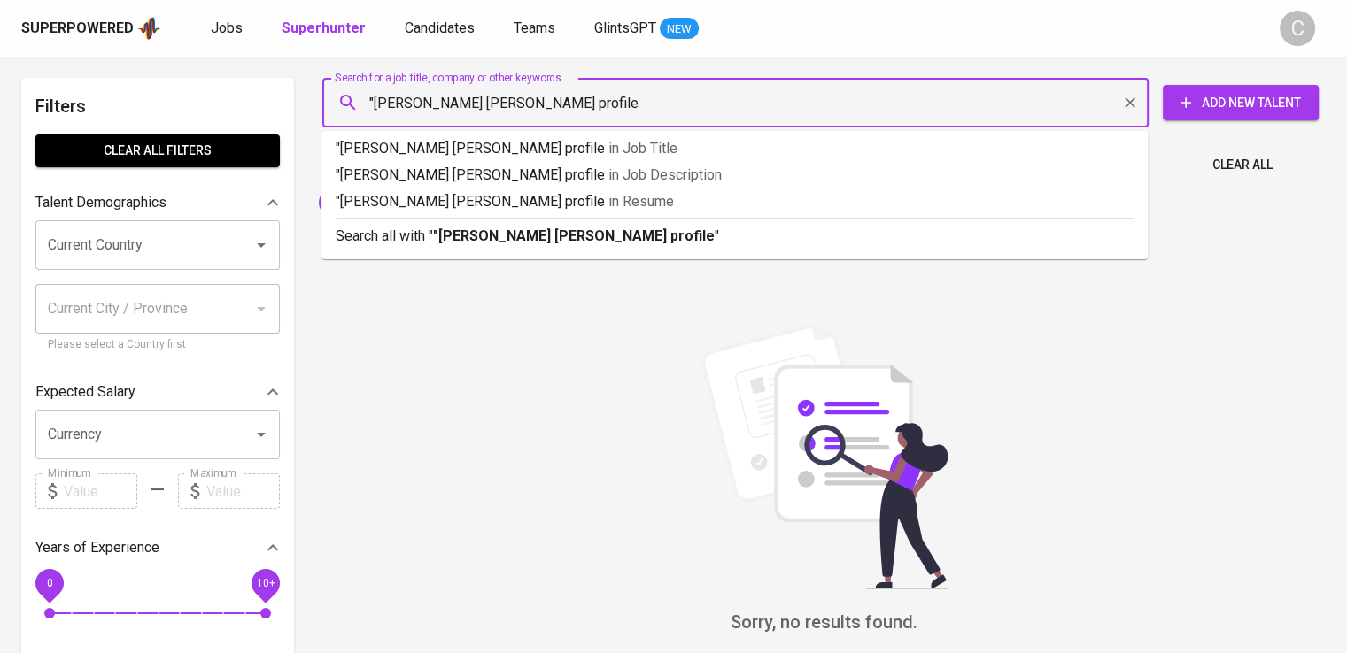
drag, startPoint x: 503, startPoint y: 102, endPoint x: 1028, endPoint y: 125, distance: 525.5
click at [1028, 125] on div ""Jasmine DarmawanView Jasmine Darmawan’s profile Search for a job title, compan…" at bounding box center [735, 103] width 826 height 50
type input ""Jasmine Darmawan""
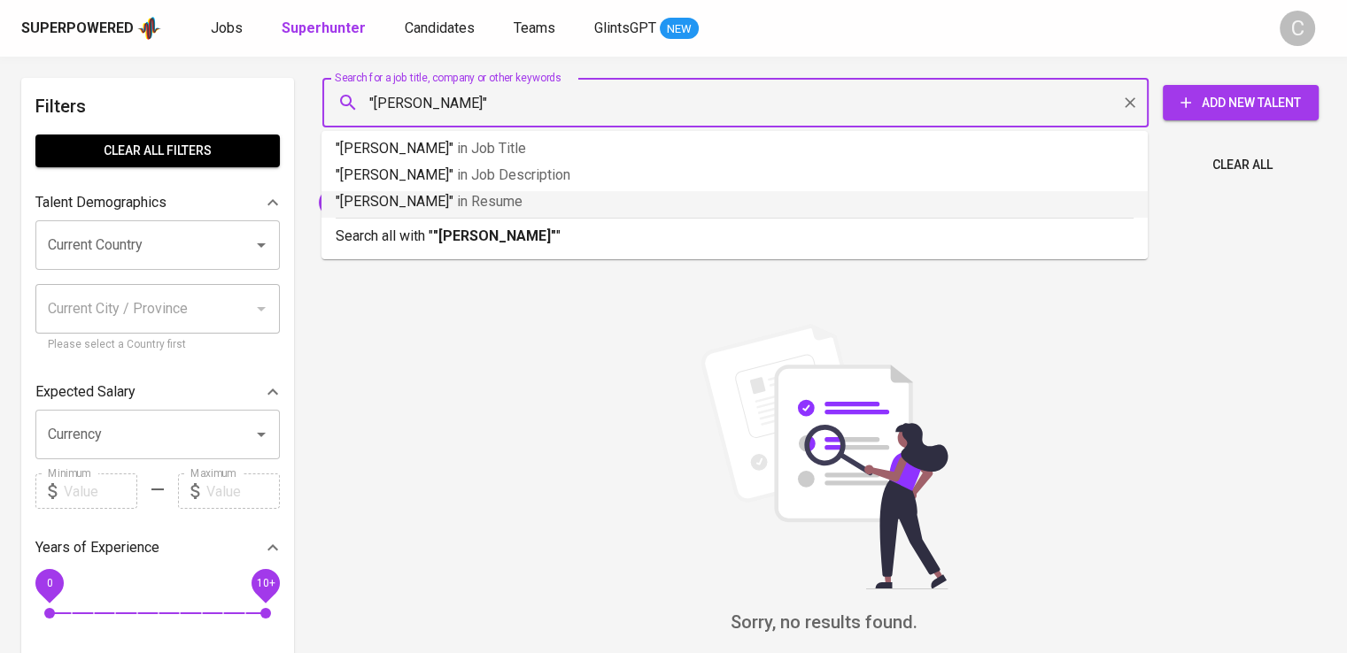
click at [999, 203] on p ""Jasmine Darmawan" in Resume" at bounding box center [735, 201] width 798 height 21
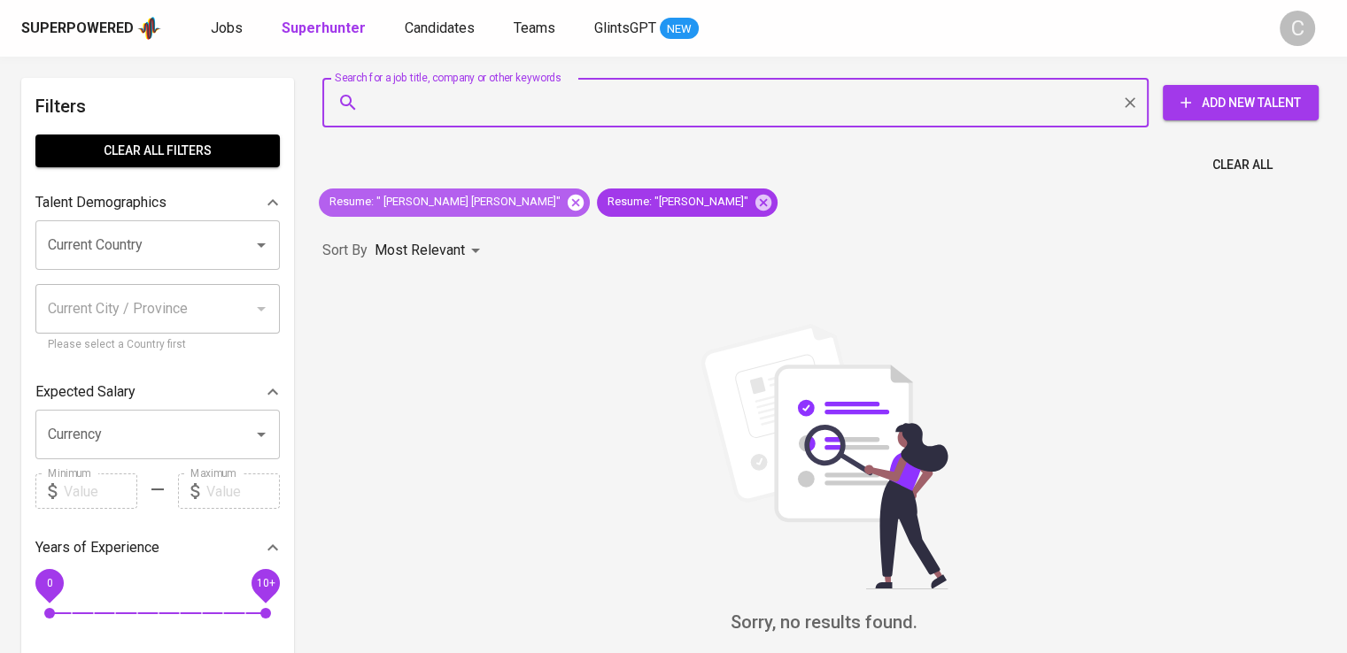
click at [566, 204] on icon at bounding box center [575, 202] width 19 height 19
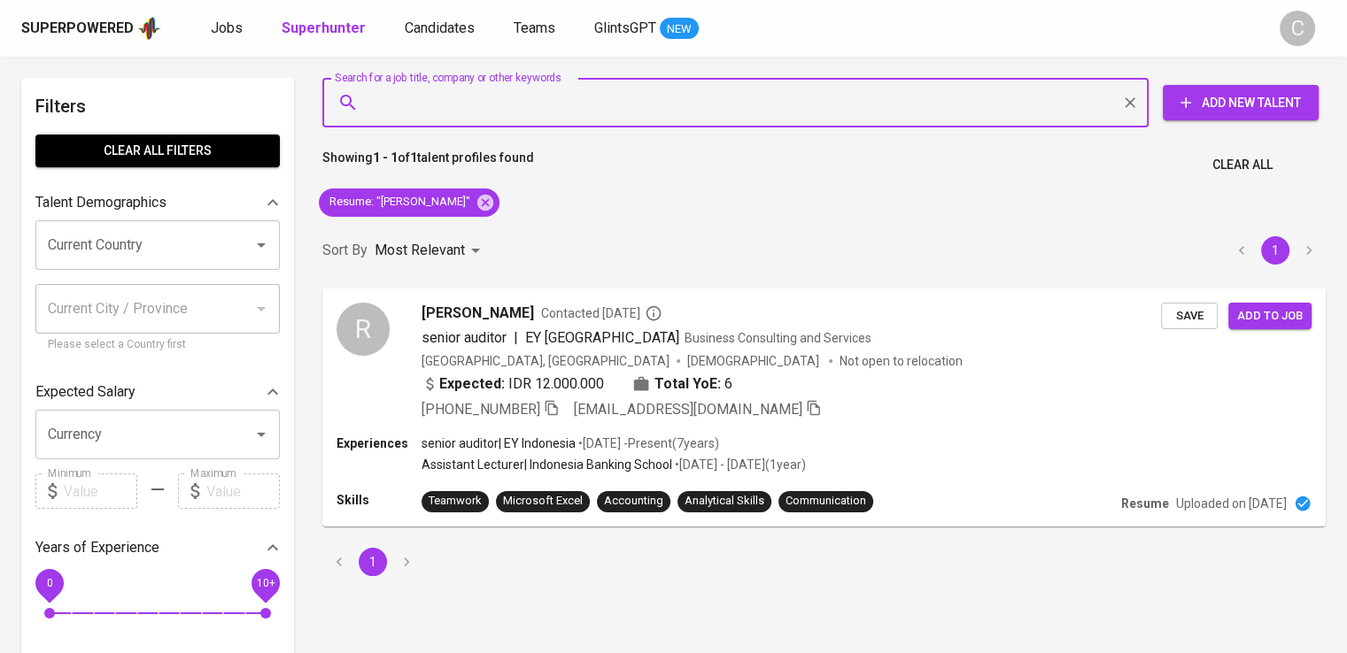
click at [609, 86] on input "Search for a job title, company or other keywords" at bounding box center [740, 103] width 748 height 34
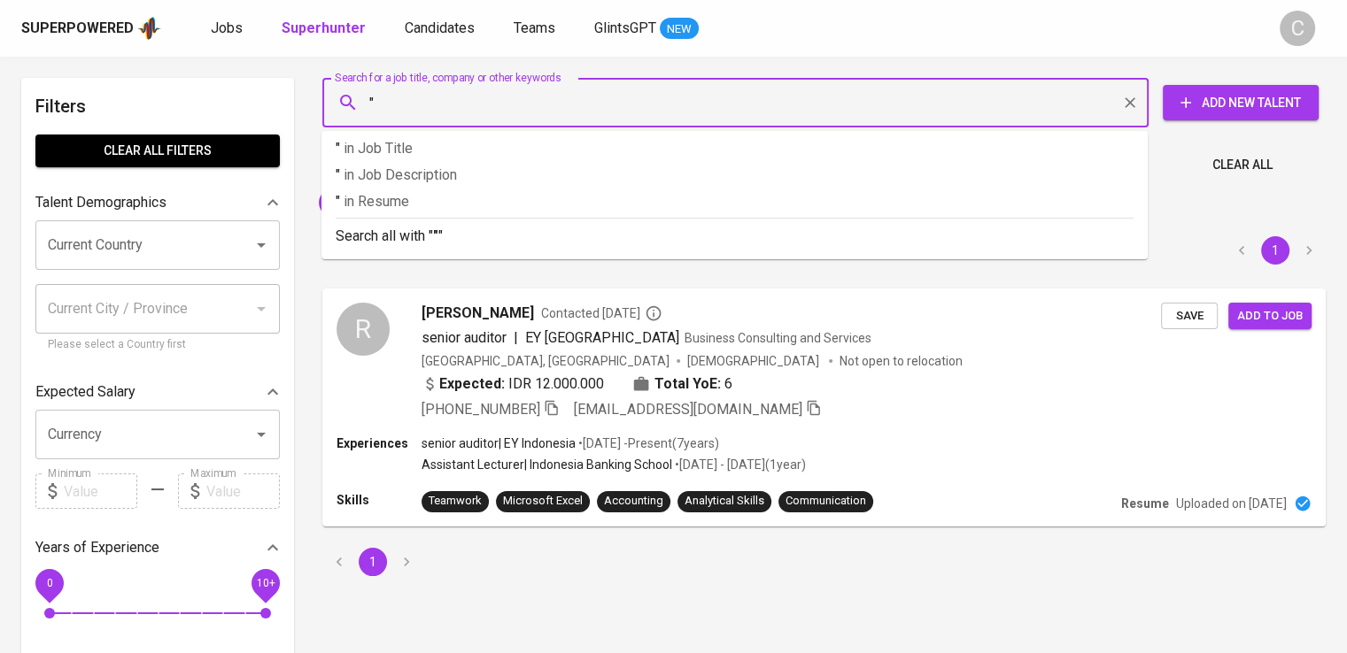
paste input "Ferra StefanyView Ferra Stefany’s profile"
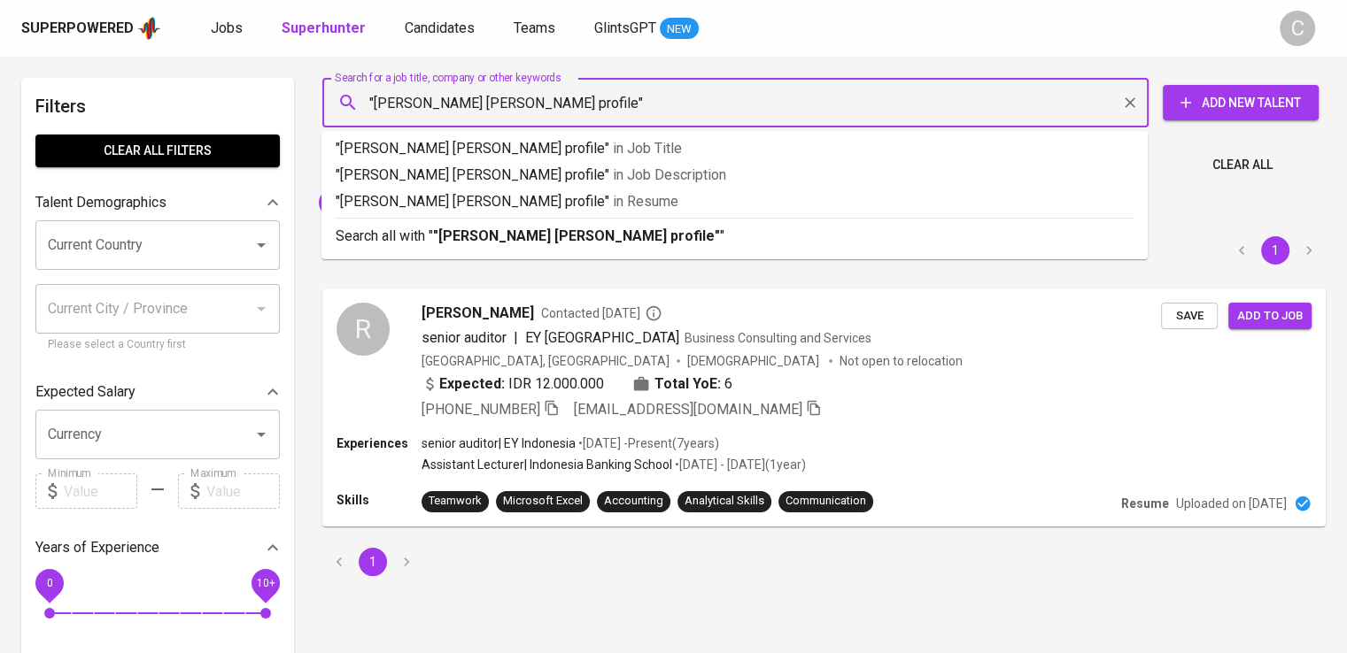
drag, startPoint x: 457, startPoint y: 100, endPoint x: 626, endPoint y: 87, distance: 169.6
click at [626, 87] on input ""Ferra StefanyView Ferra Stefany’s profile"" at bounding box center [740, 103] width 748 height 34
type input ""Ferra Stefany""
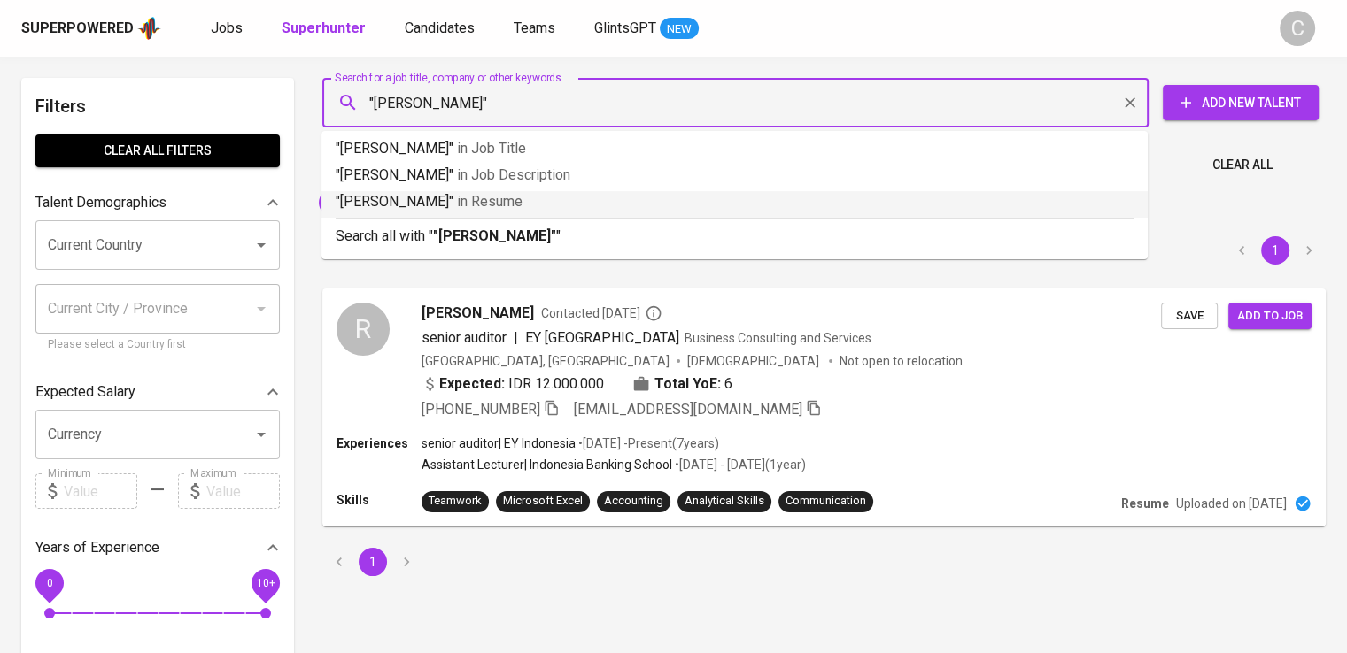
click at [592, 197] on p ""Ferra Stefany" in Resume" at bounding box center [735, 201] width 798 height 21
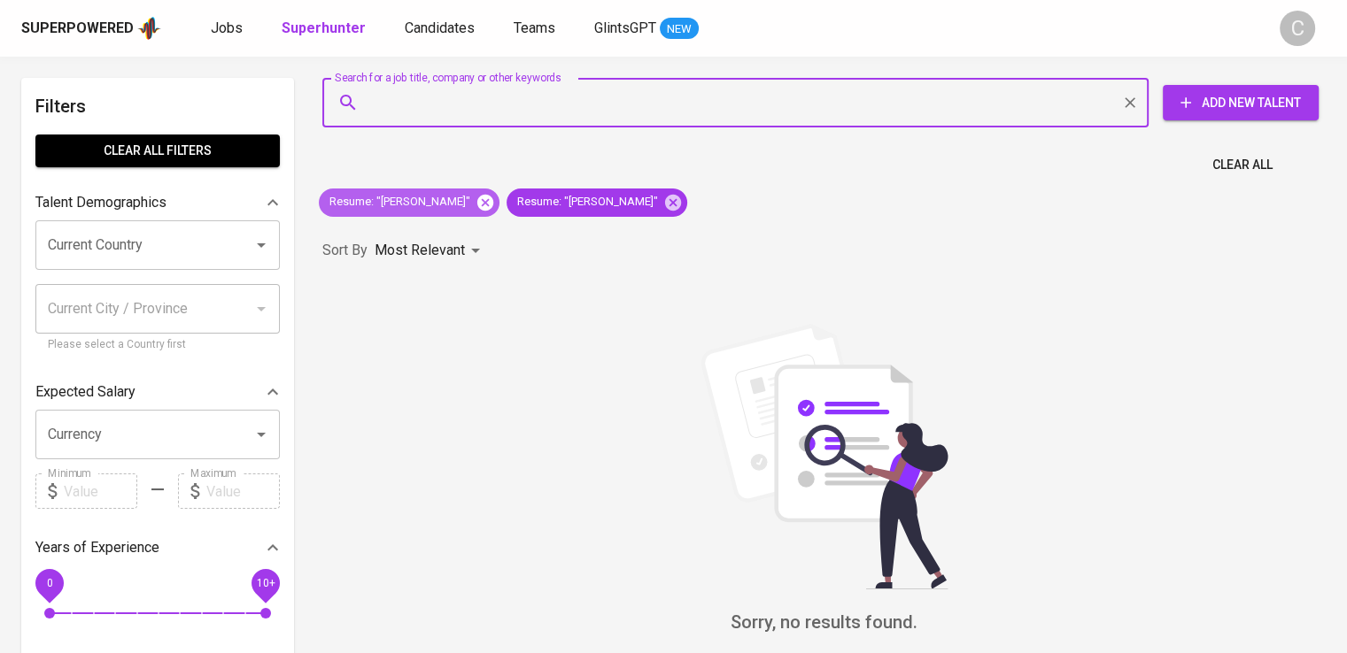
click at [493, 206] on icon at bounding box center [485, 202] width 16 height 16
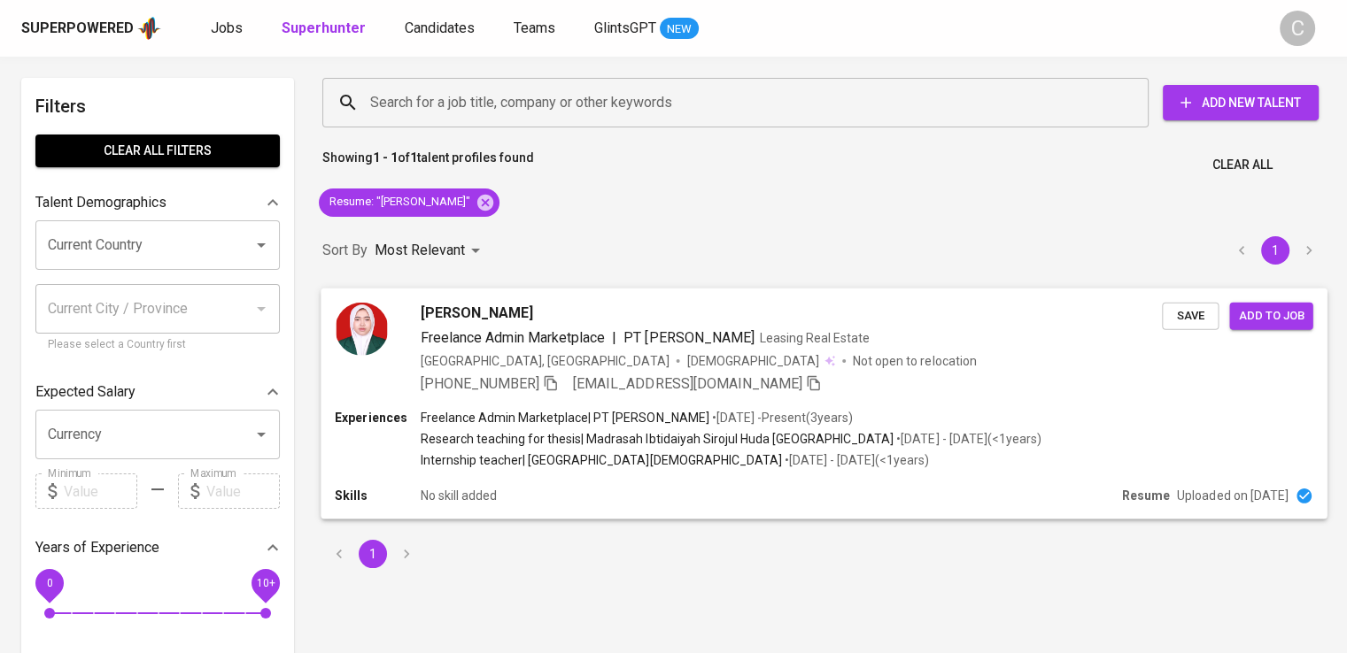
click at [687, 359] on span "[DEMOGRAPHIC_DATA]" at bounding box center [754, 360] width 135 height 18
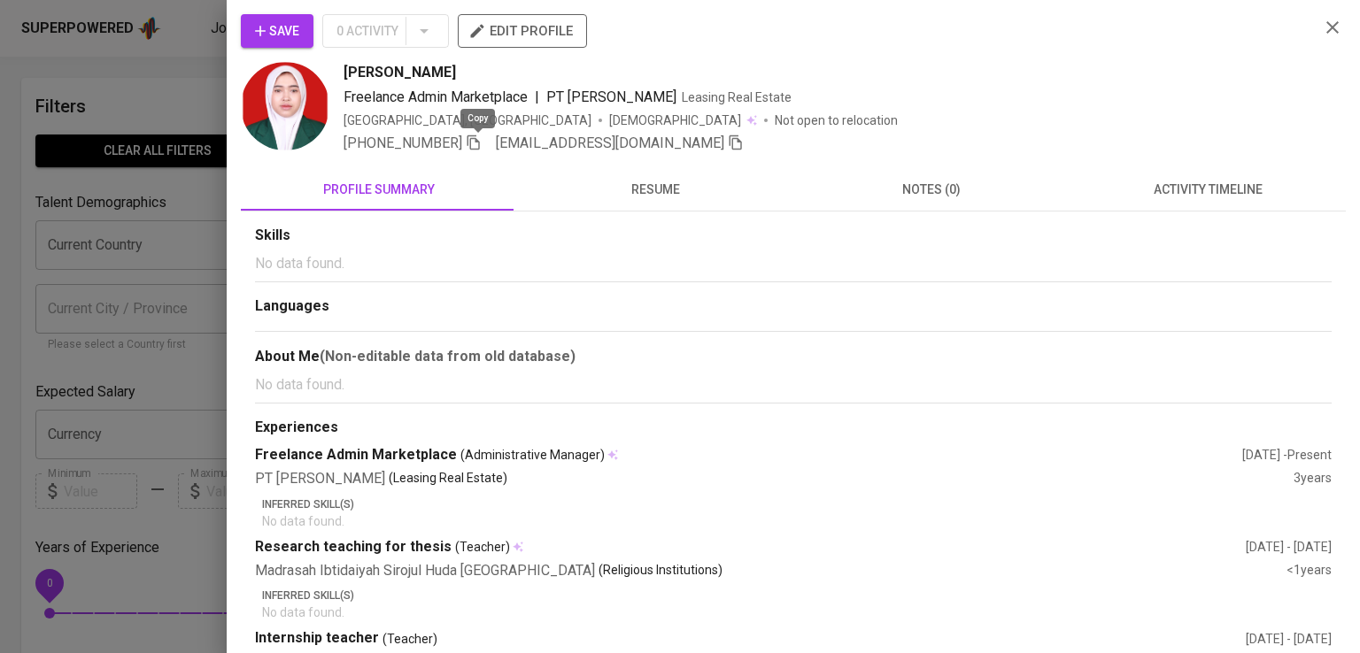
click at [477, 150] on icon "button" at bounding box center [474, 143] width 16 height 16
